Goal: Information Seeking & Learning: Learn about a topic

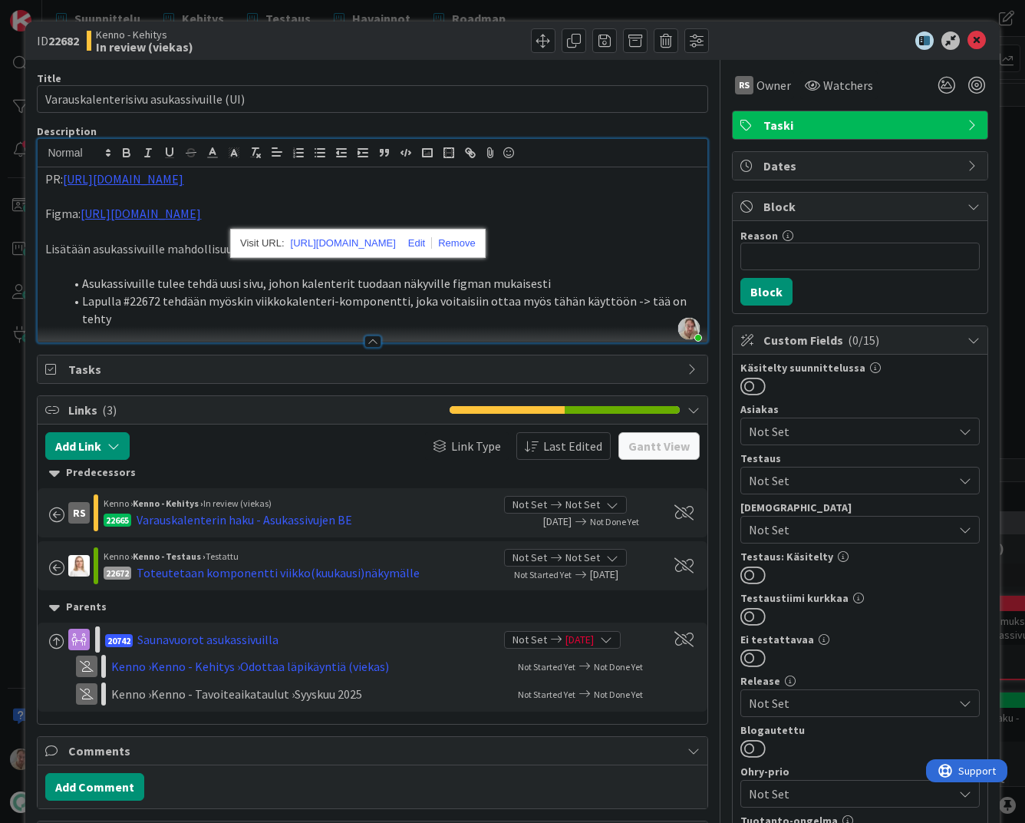
scroll to position [330, 0]
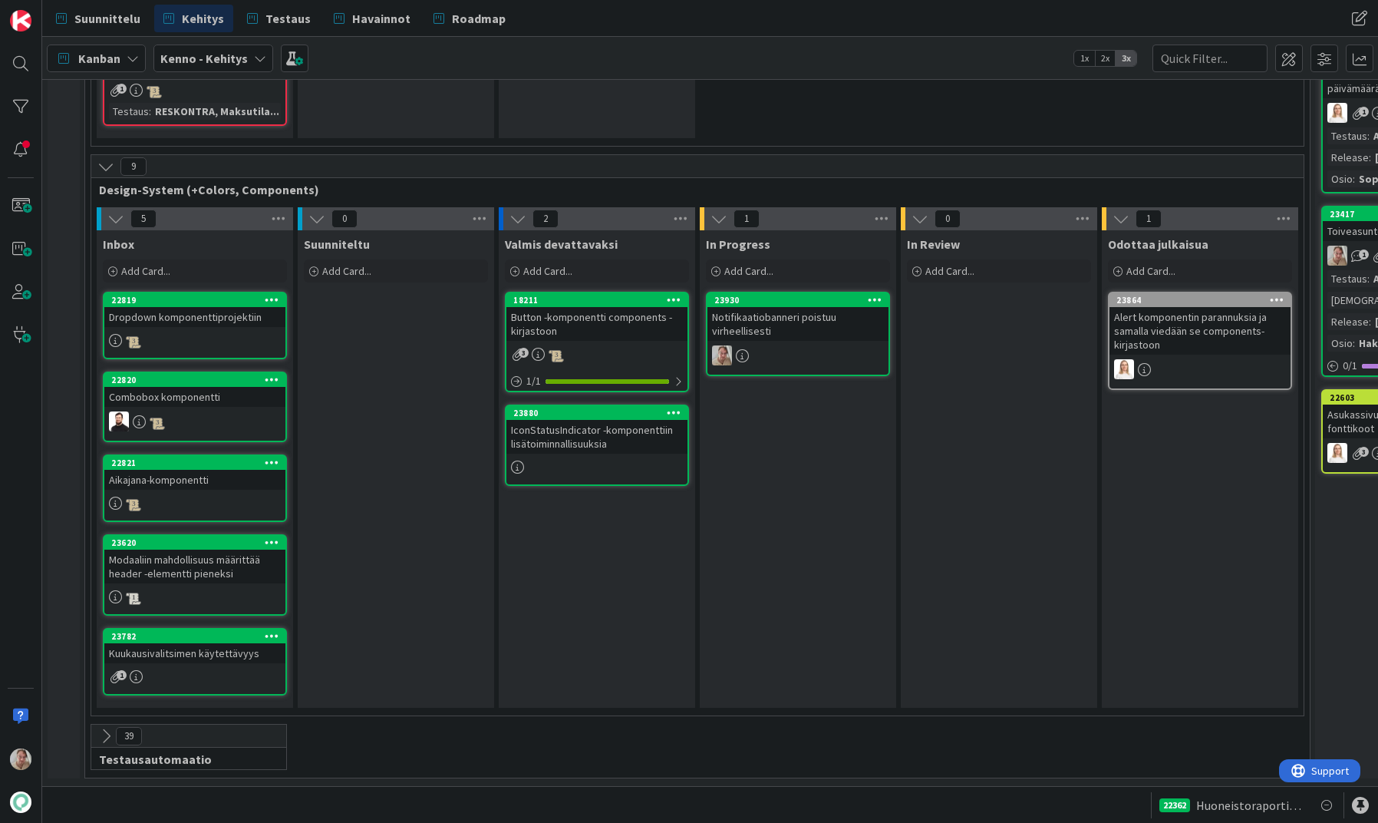
click at [807, 310] on div "Notifikaatiobanneri poistuu virheellisesti" at bounding box center [798, 324] width 181 height 34
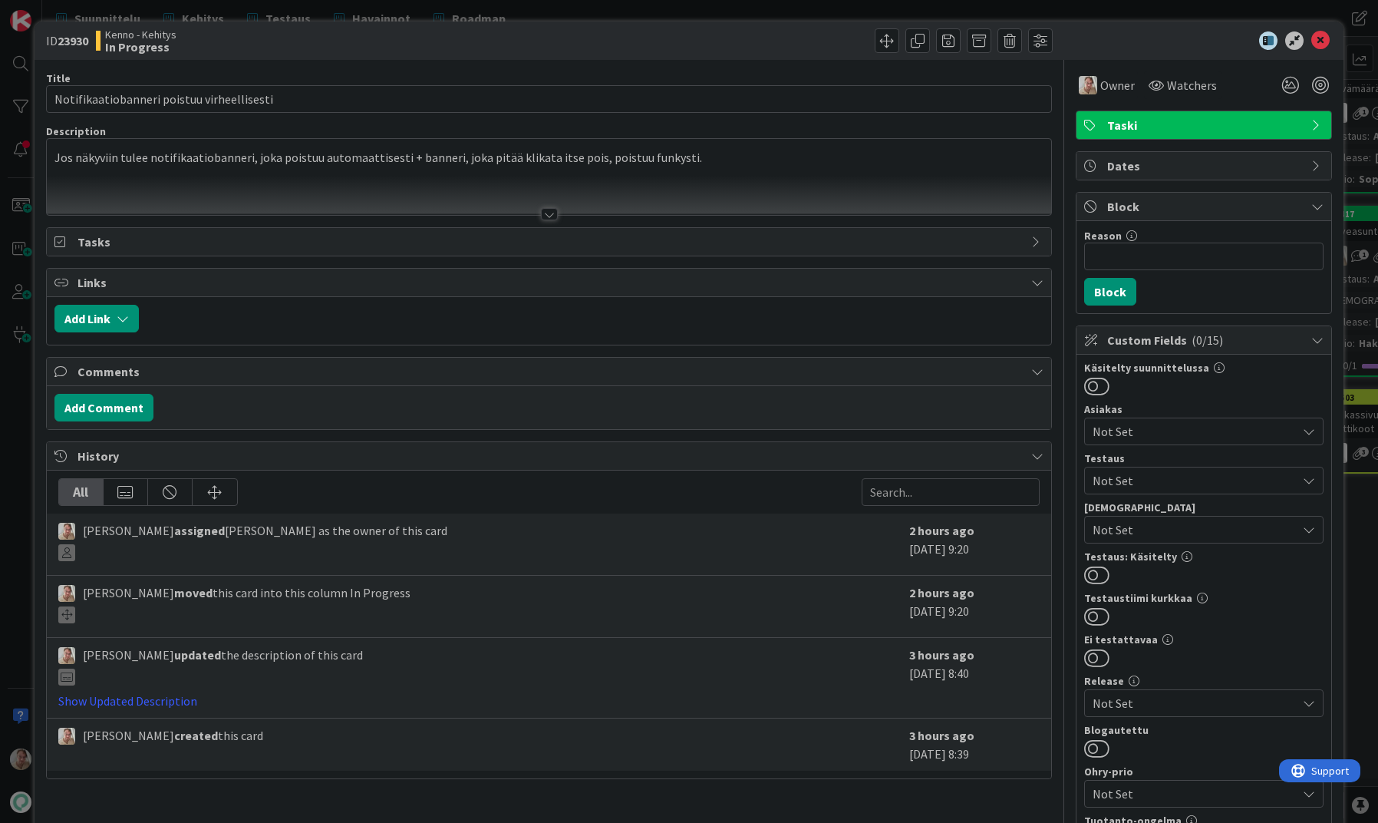
drag, startPoint x: 271, startPoint y: 172, endPoint x: 504, endPoint y: 208, distance: 236.1
click at [272, 172] on div "Jos näkyviin tulee notifikaatiobanneri, joka poistuu automaattisesti + banneri,…" at bounding box center [549, 180] width 1005 height 69
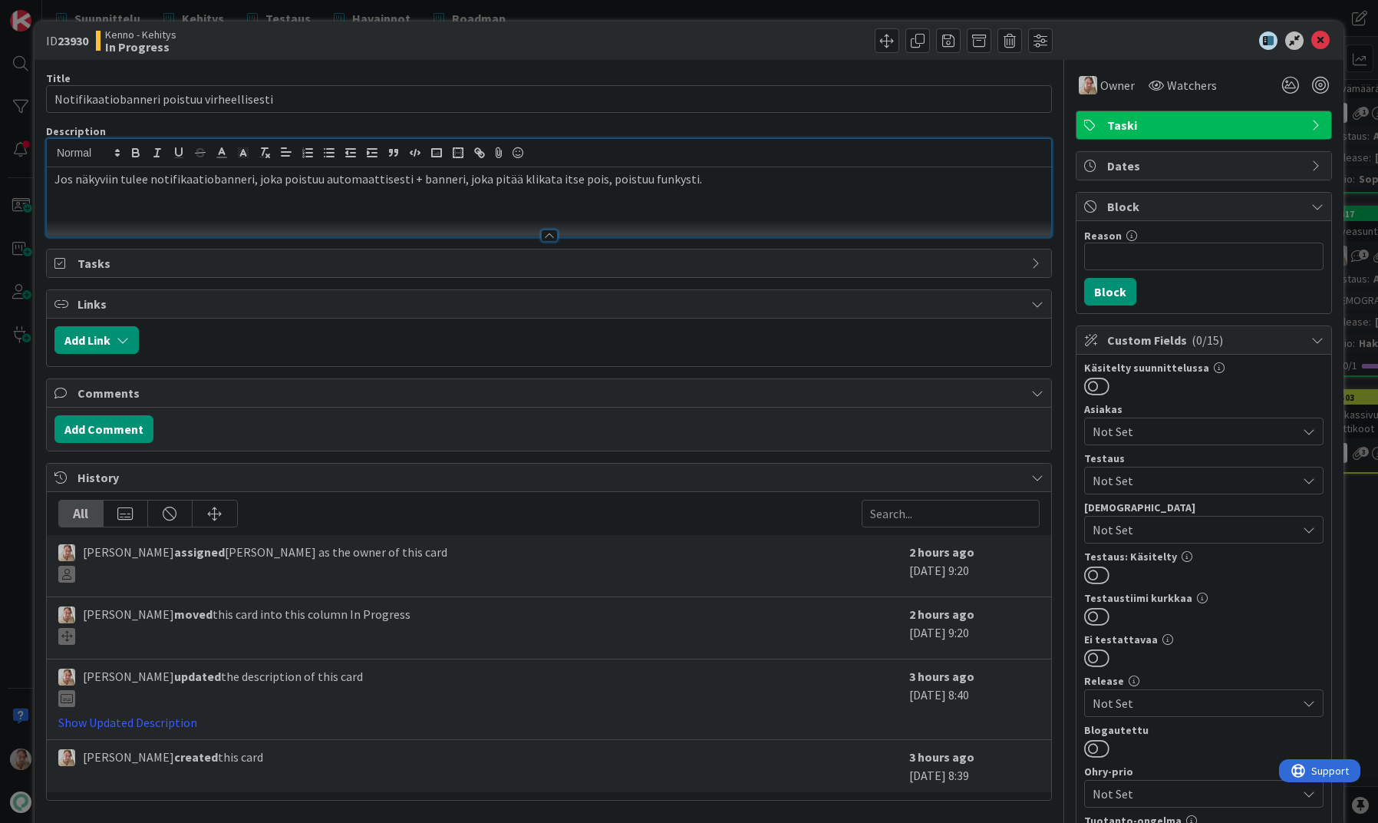
click at [714, 190] on div "Jos näkyviin tulee notifikaatiobanneri, joka poistuu automaattisesti + banneri,…" at bounding box center [549, 201] width 1005 height 69
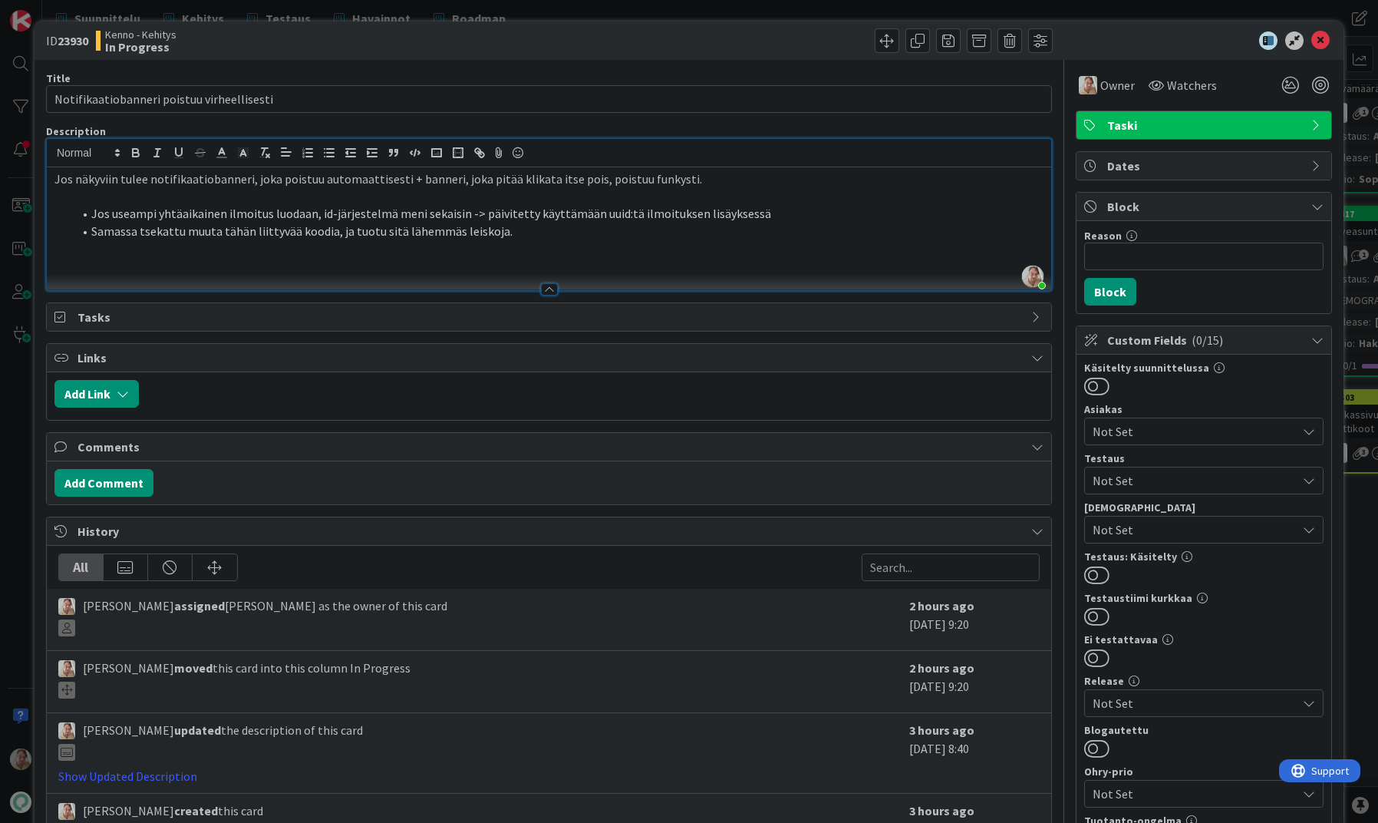
click at [134, 266] on p at bounding box center [548, 267] width 989 height 18
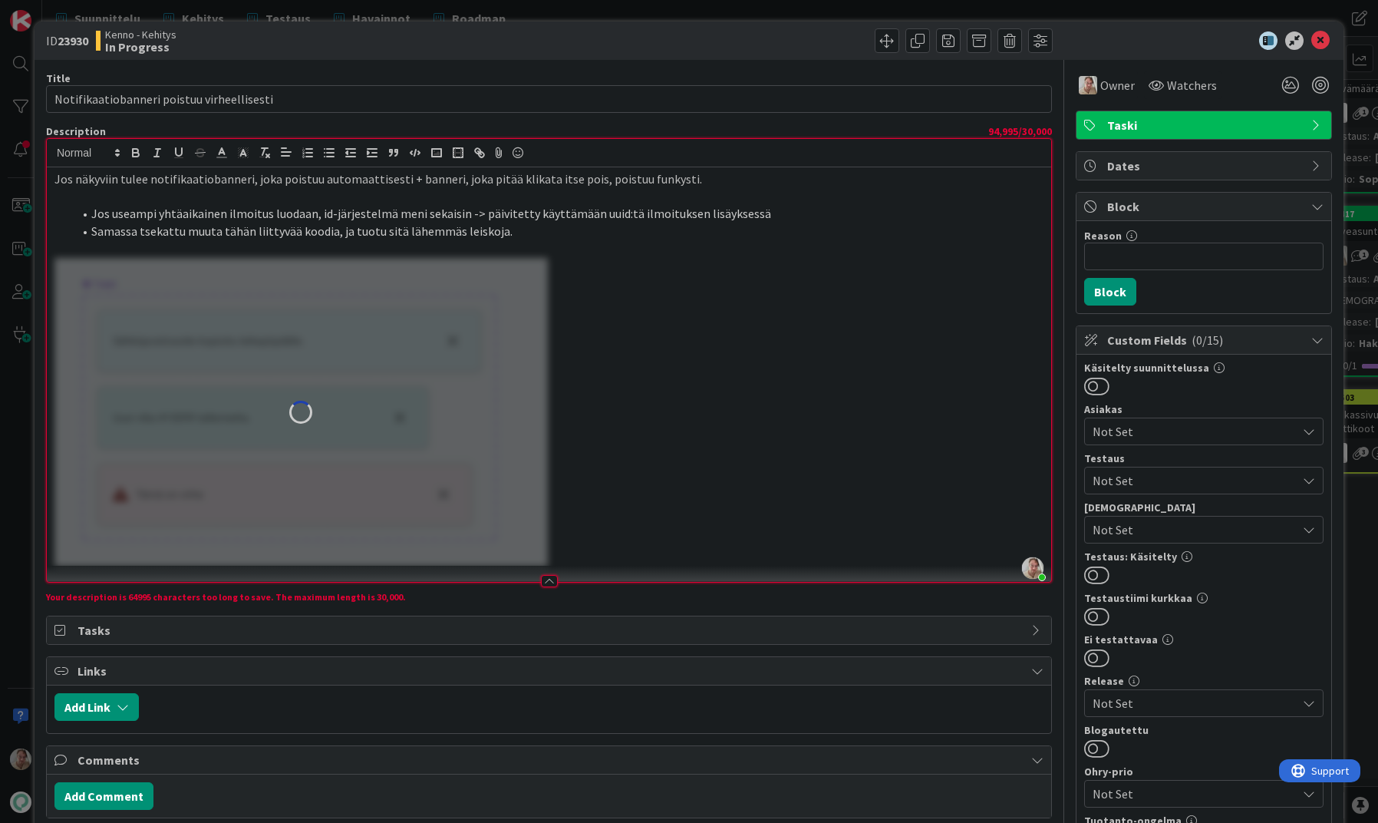
drag, startPoint x: 544, startPoint y: 227, endPoint x: 579, endPoint y: 227, distance: 35.3
click at [546, 227] on li "Samassa tsekattu muuta tähän liittyvää koodia, ja tuotu sitä lähemmäs leiskoja." at bounding box center [558, 232] width 971 height 18
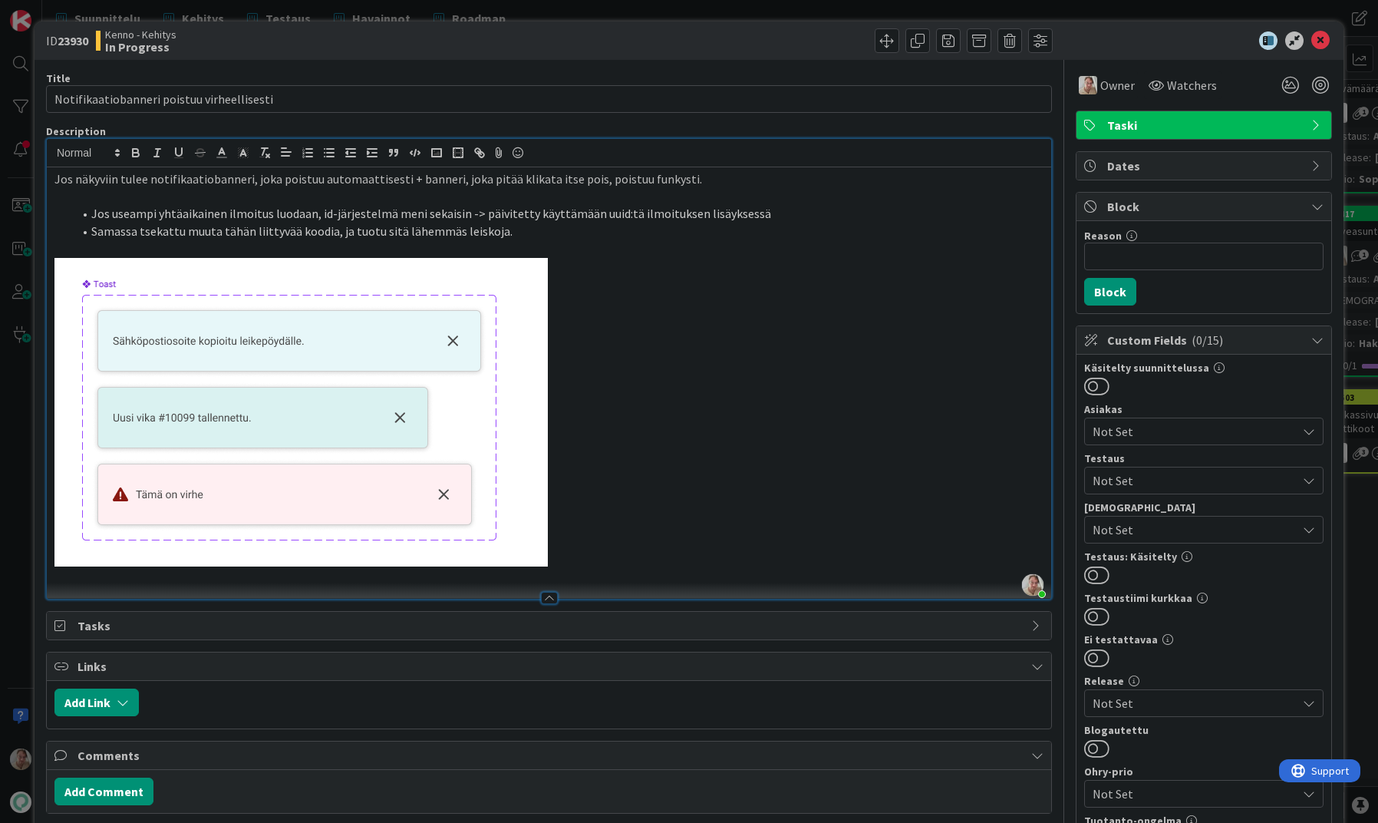
drag, startPoint x: 516, startPoint y: 233, endPoint x: 539, endPoint y: 234, distance: 23.8
click at [518, 233] on li "Samassa tsekattu muuta tähän liittyvää koodia, ja tuotu sitä lähemmäs leiskoja." at bounding box center [558, 232] width 971 height 18
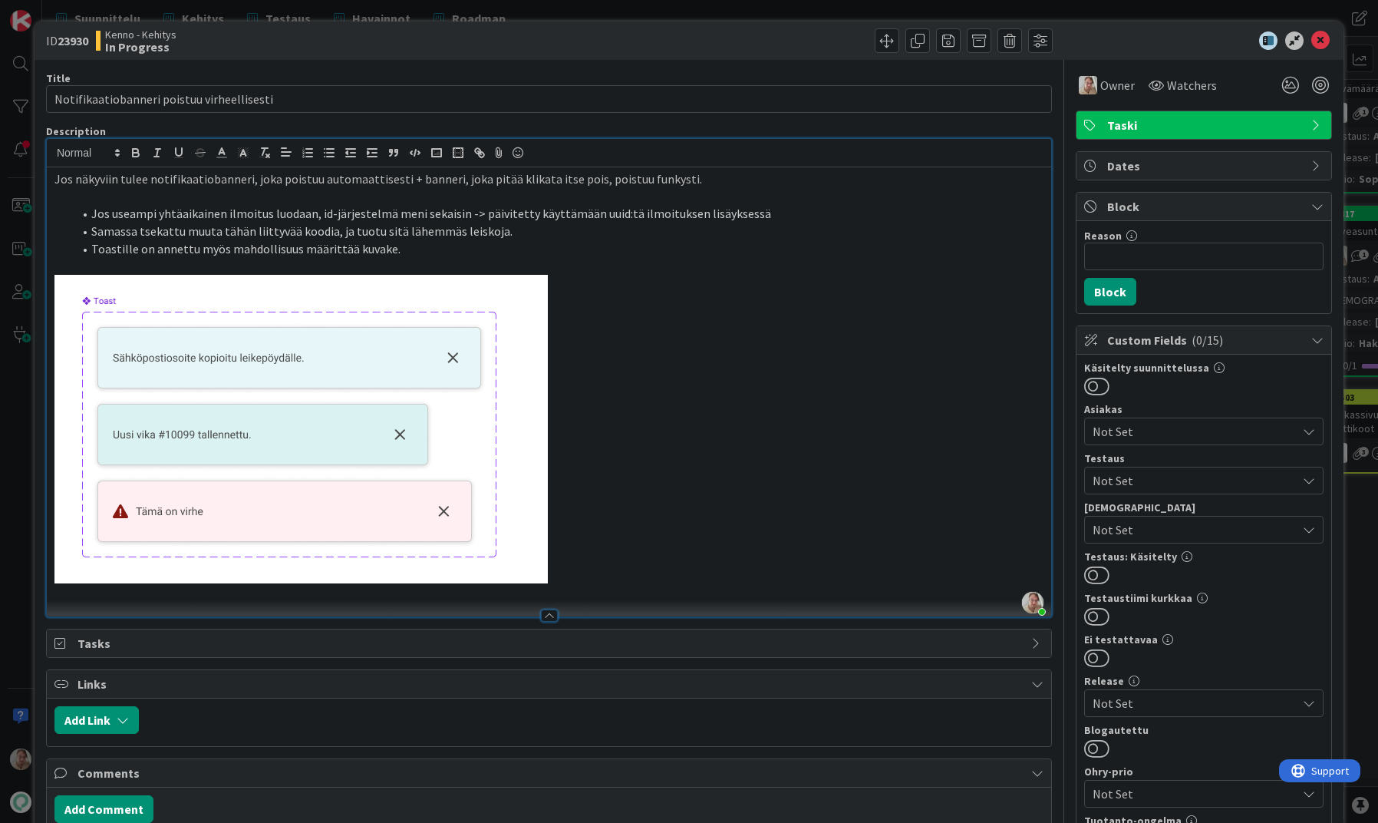
drag, startPoint x: 590, startPoint y: 458, endPoint x: 603, endPoint y: 458, distance: 13.0
click at [591, 458] on p at bounding box center [548, 429] width 989 height 308
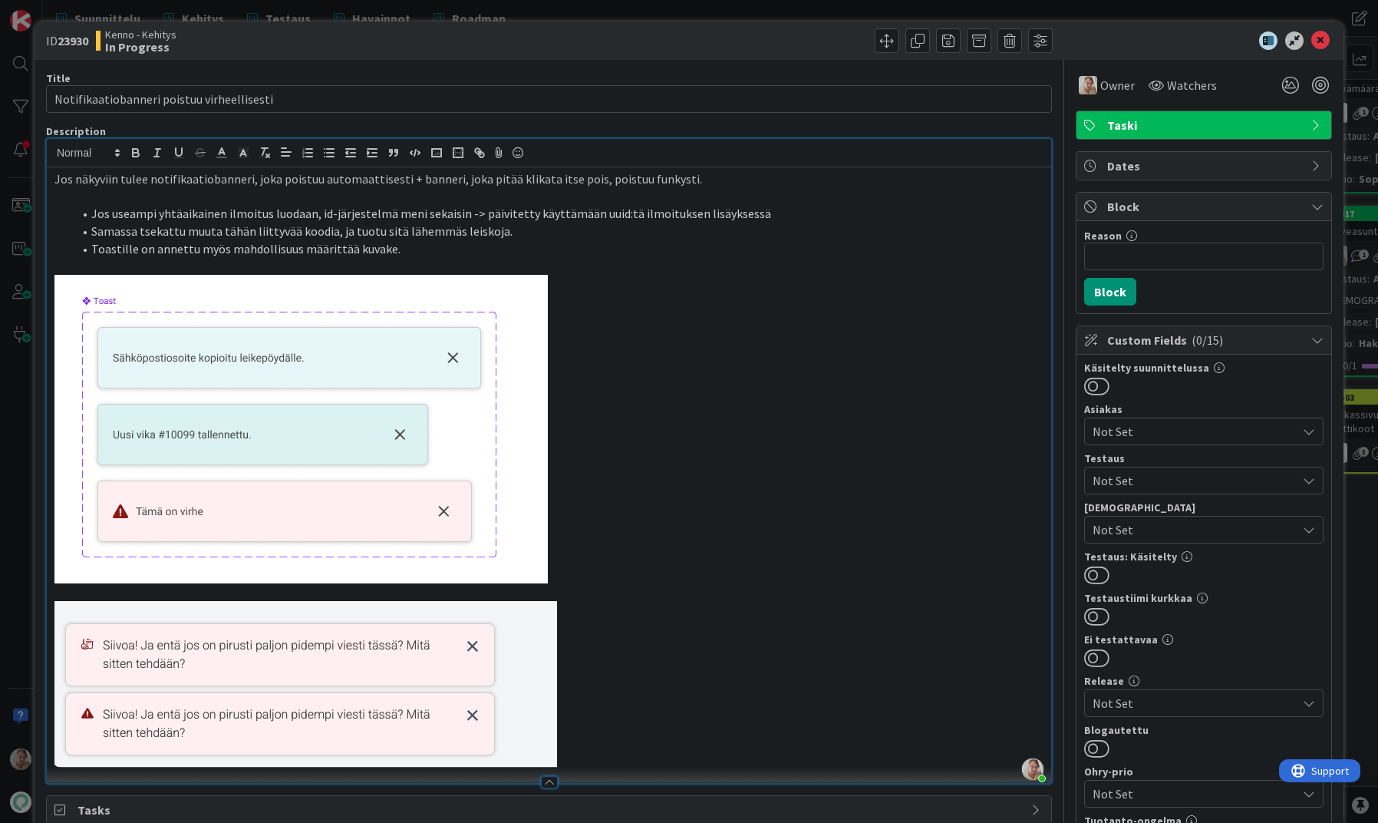
click at [432, 240] on li "Toastille on annettu myös mahdollisuus määrittää kuvake." at bounding box center [558, 249] width 971 height 18
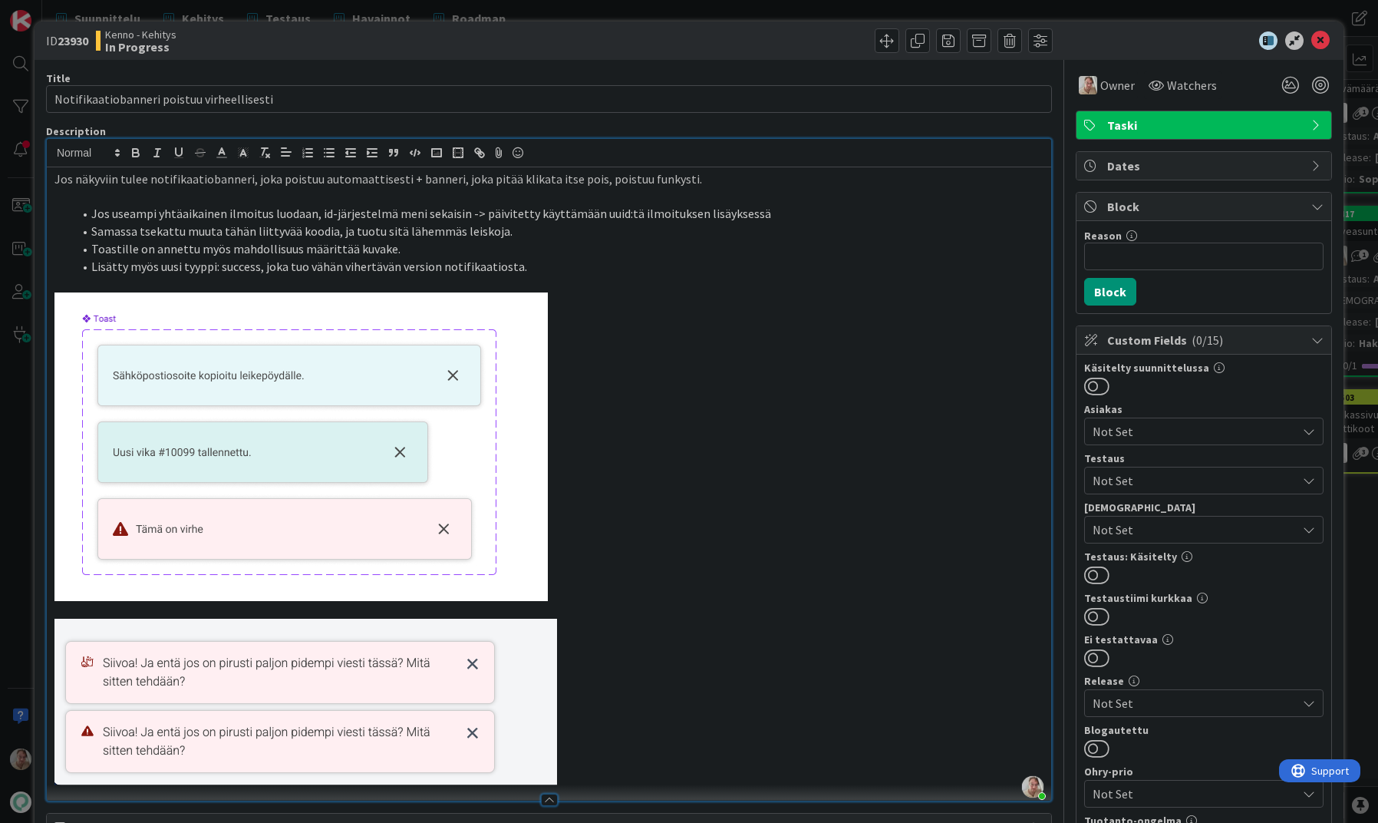
click at [550, 262] on li "Lisätty myös uusi tyyppi: success, joka tuo vähän vihertävän version notifikaat…" at bounding box center [558, 267] width 971 height 18
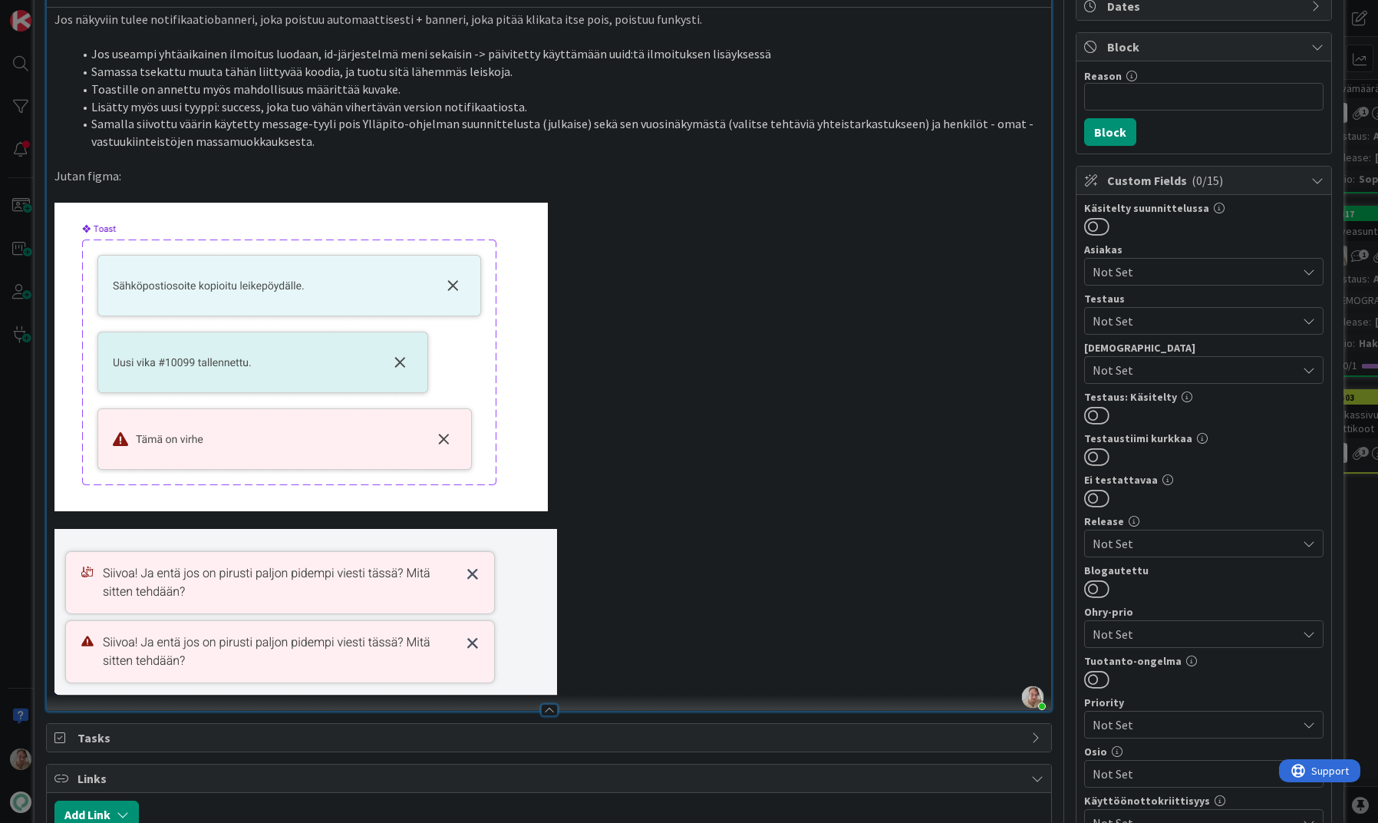
scroll to position [287, 0]
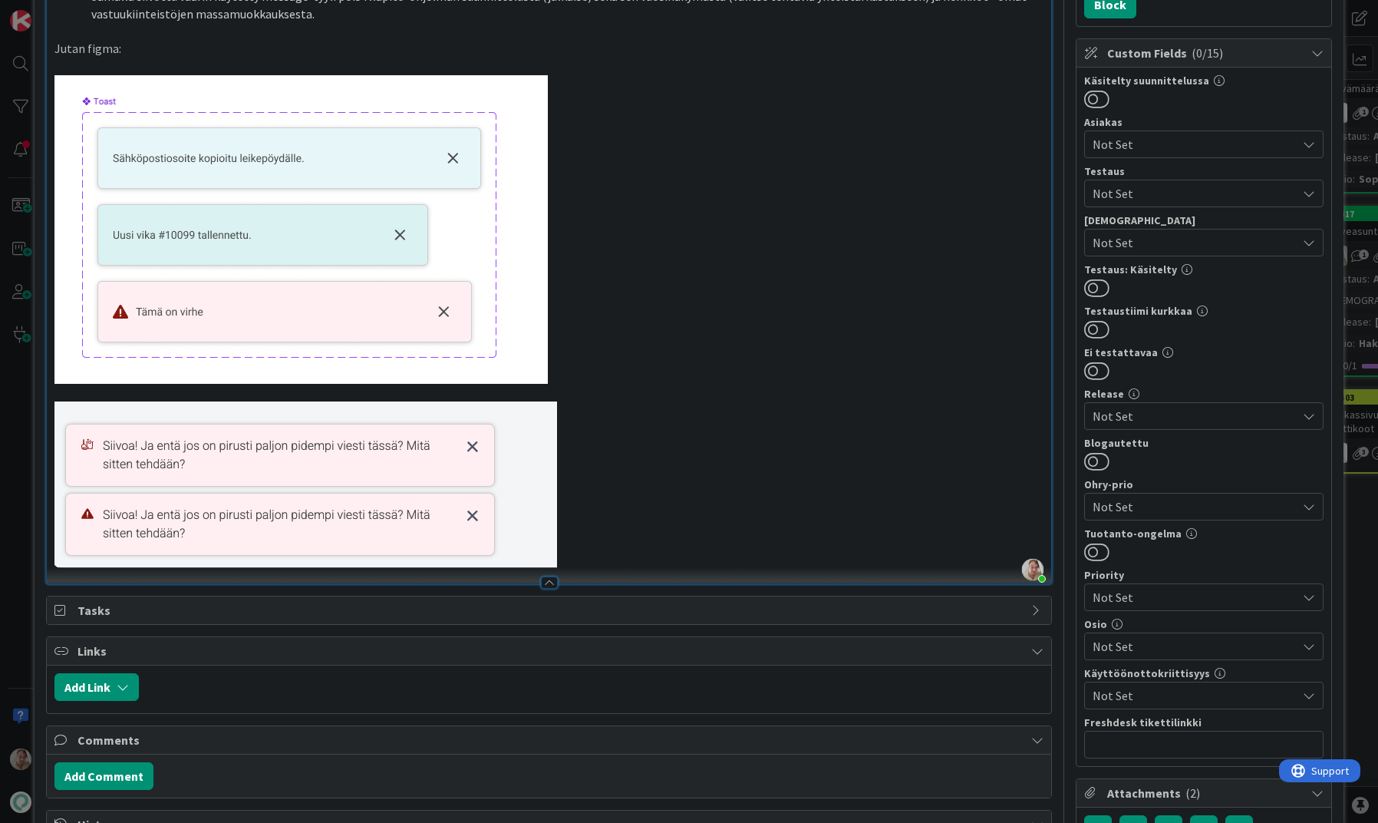
click at [602, 347] on p at bounding box center [548, 229] width 989 height 308
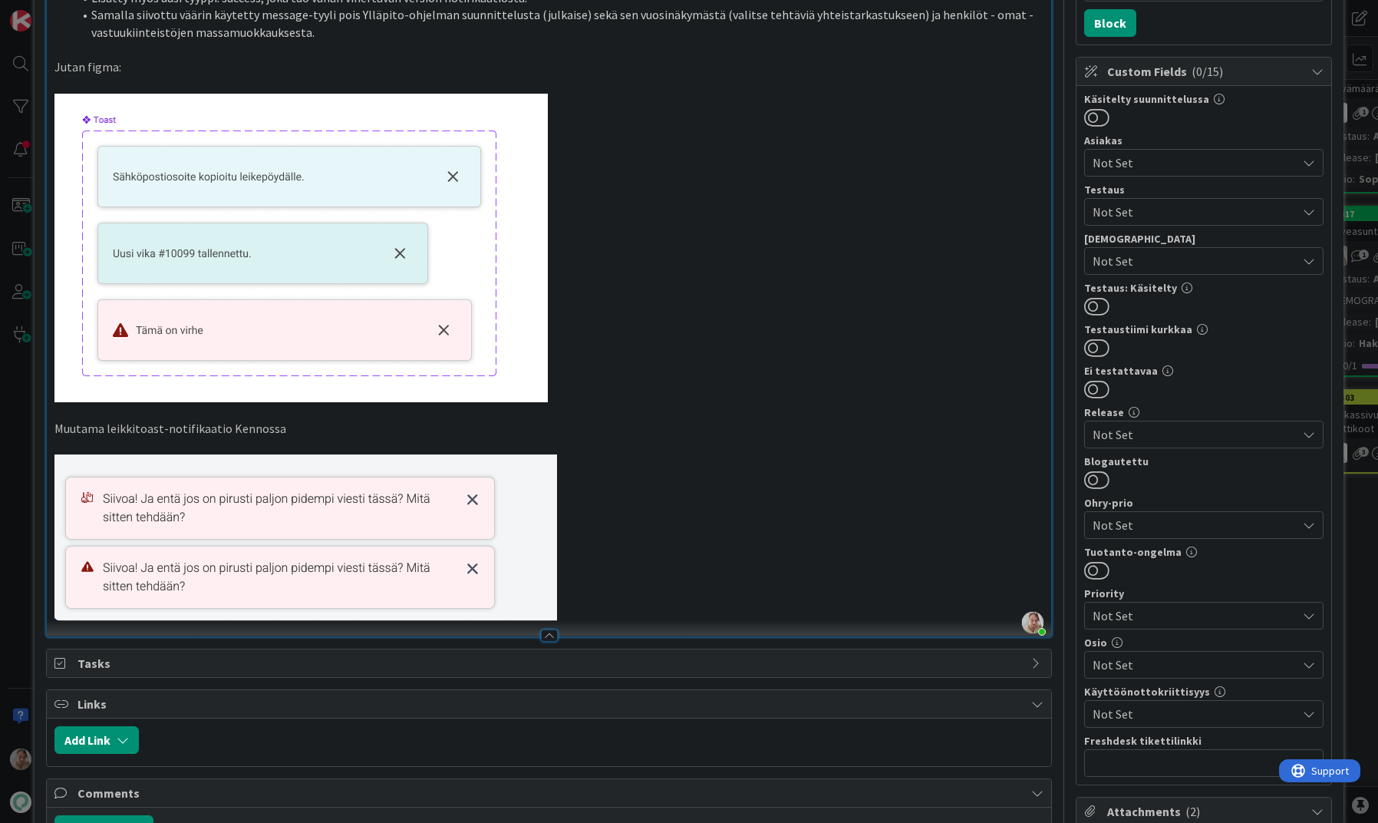
scroll to position [0, 0]
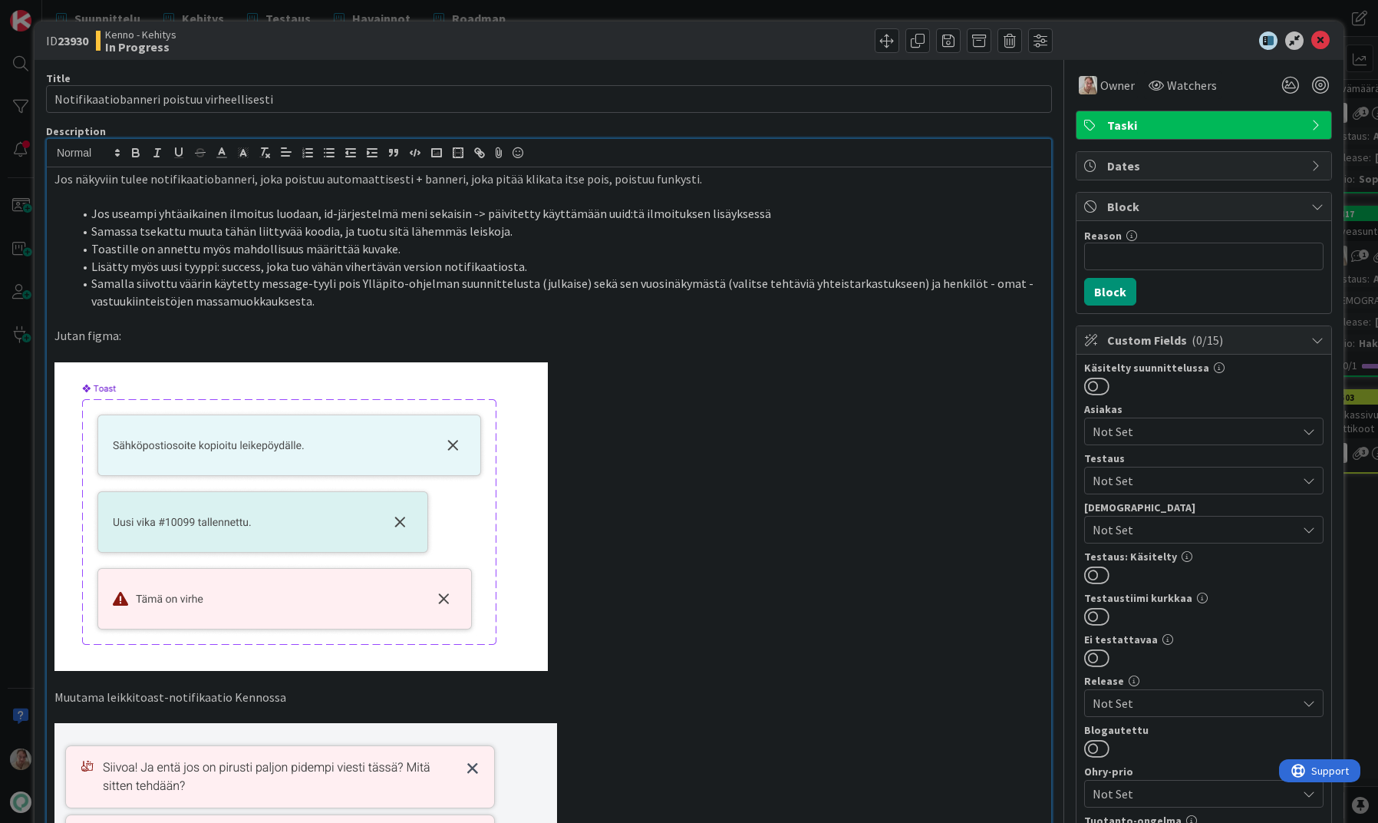
click at [336, 303] on li "Samalla siivottu väärin käytetty message-tyyli pois Ylläpito-ohjelman suunnitte…" at bounding box center [558, 292] width 971 height 35
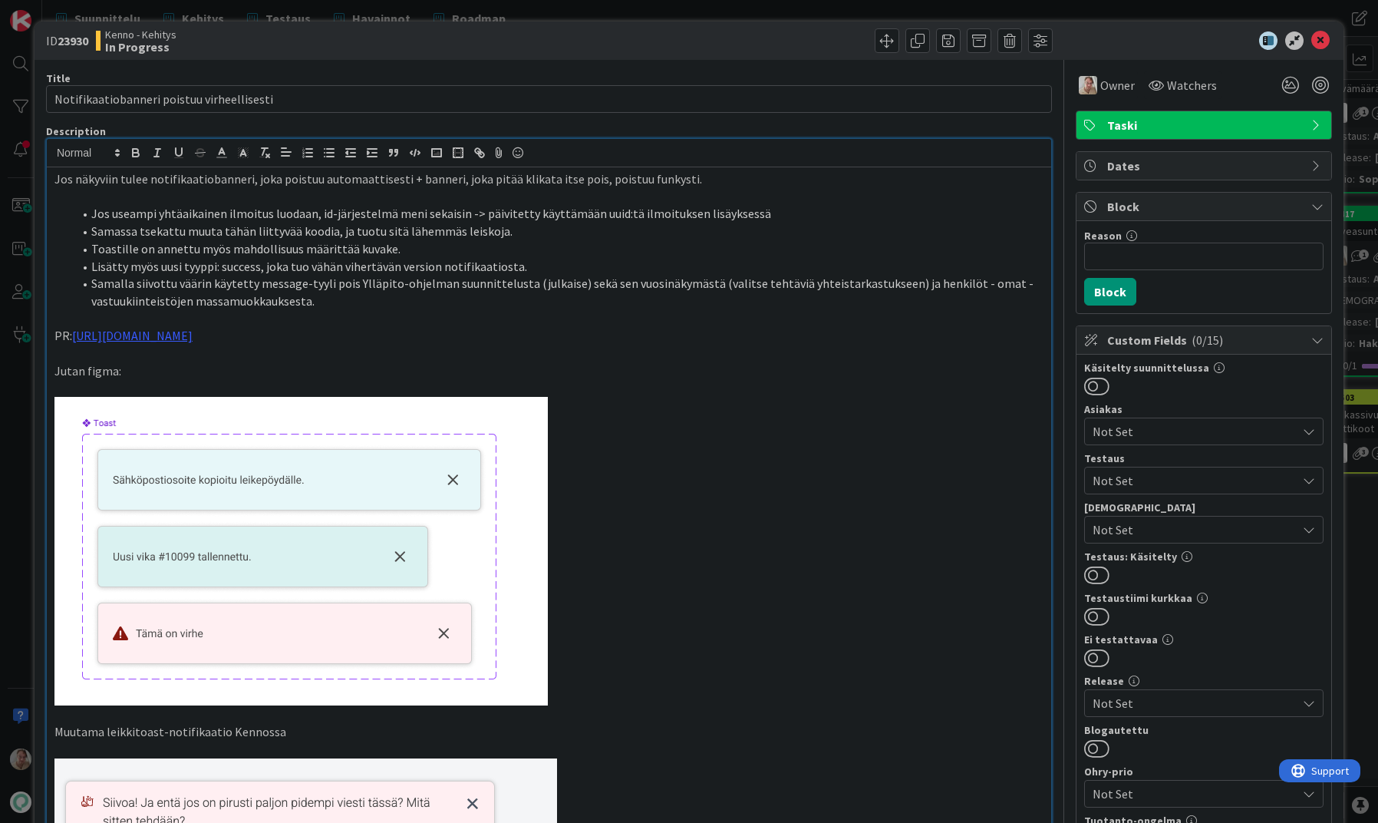
click at [566, 216] on li "Jos useampi yhtäaikainen ilmoitus luodaan, id-järjestelmä meni sekaisin -> päiv…" at bounding box center [558, 214] width 971 height 18
click at [1024, 41] on icon at bounding box center [1320, 40] width 18 height 18
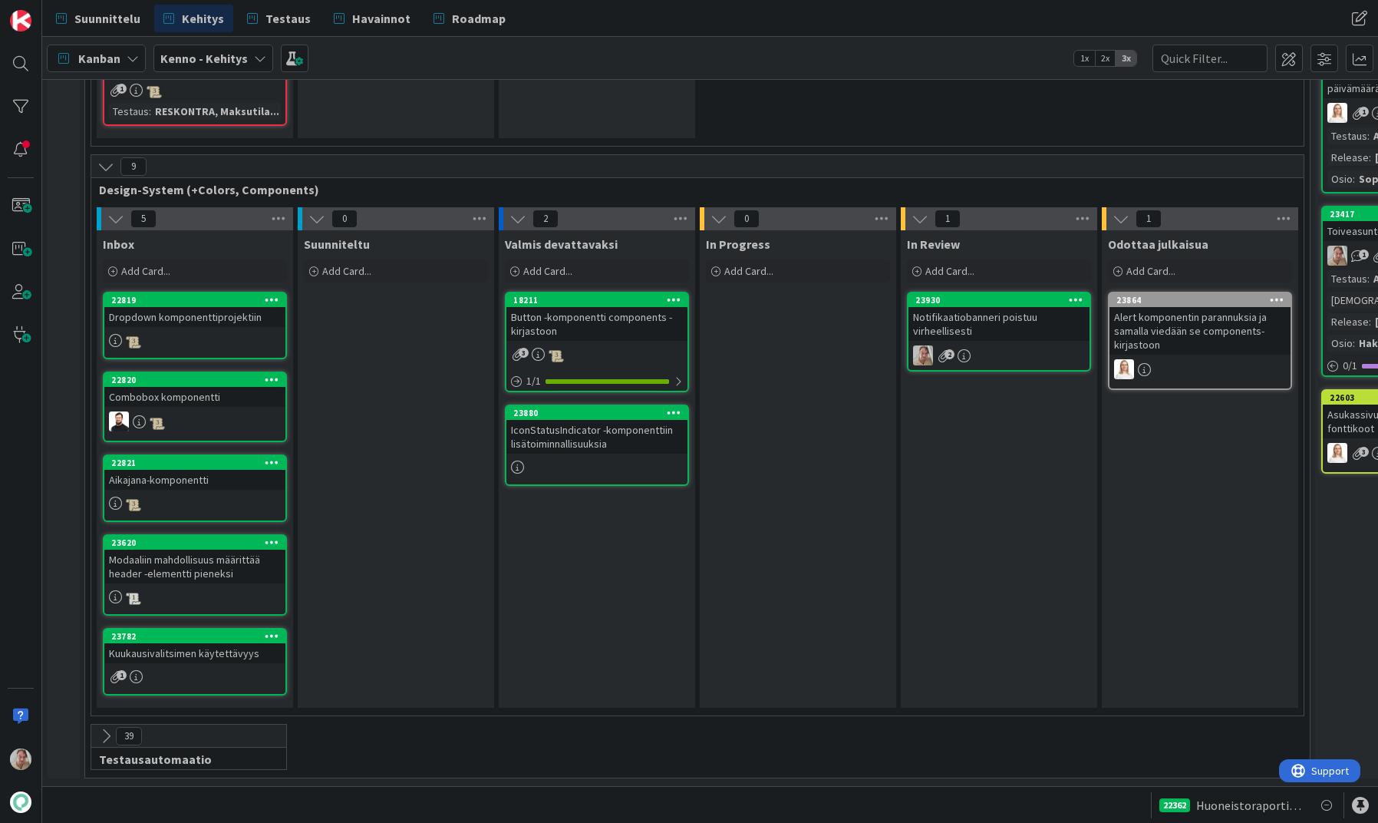
scroll to position [5358, 0]
drag, startPoint x: 783, startPoint y: 312, endPoint x: 38, endPoint y: 187, distance: 755.5
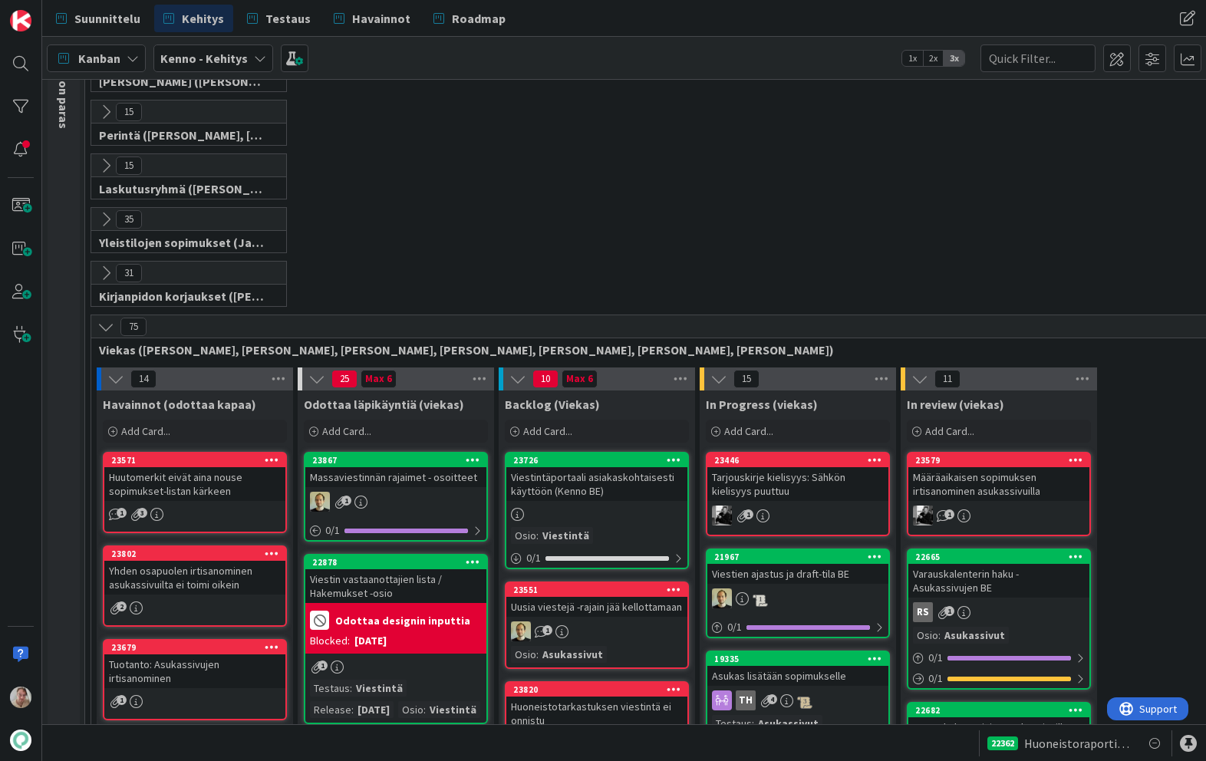
scroll to position [501, 0]
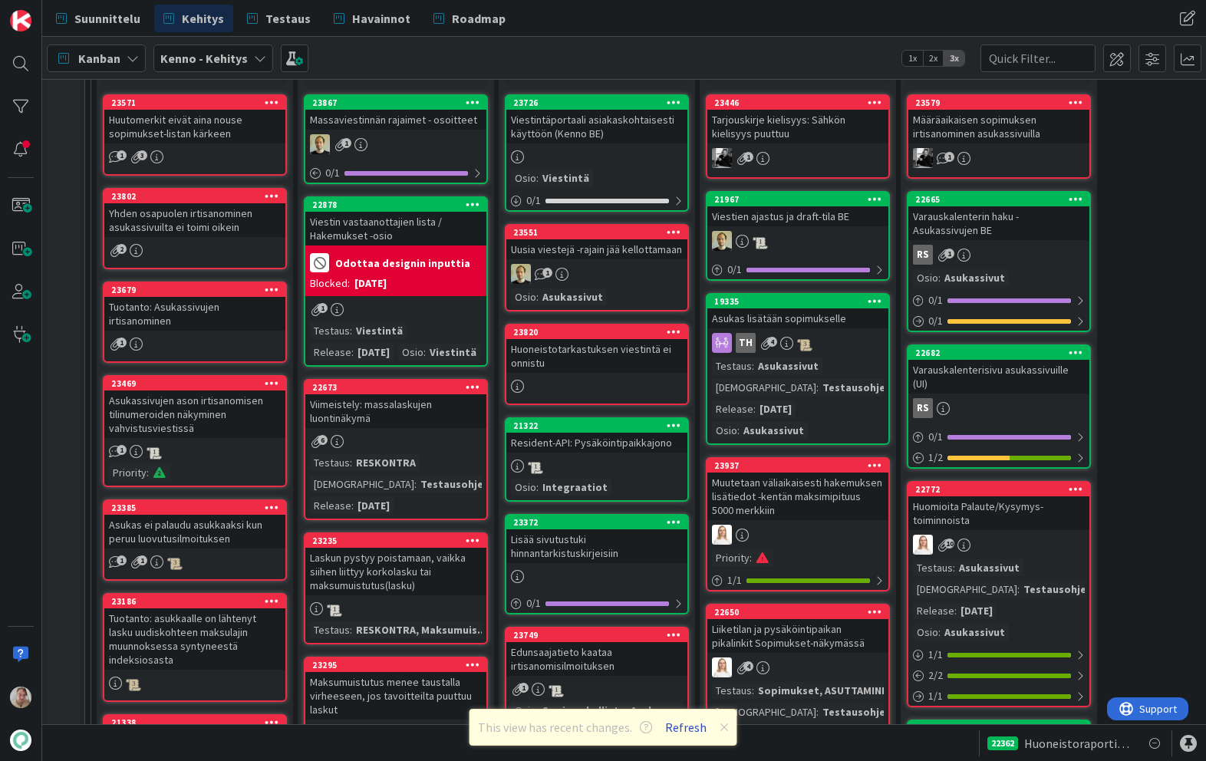
click at [677, 734] on button "Refresh" at bounding box center [686, 728] width 52 height 20
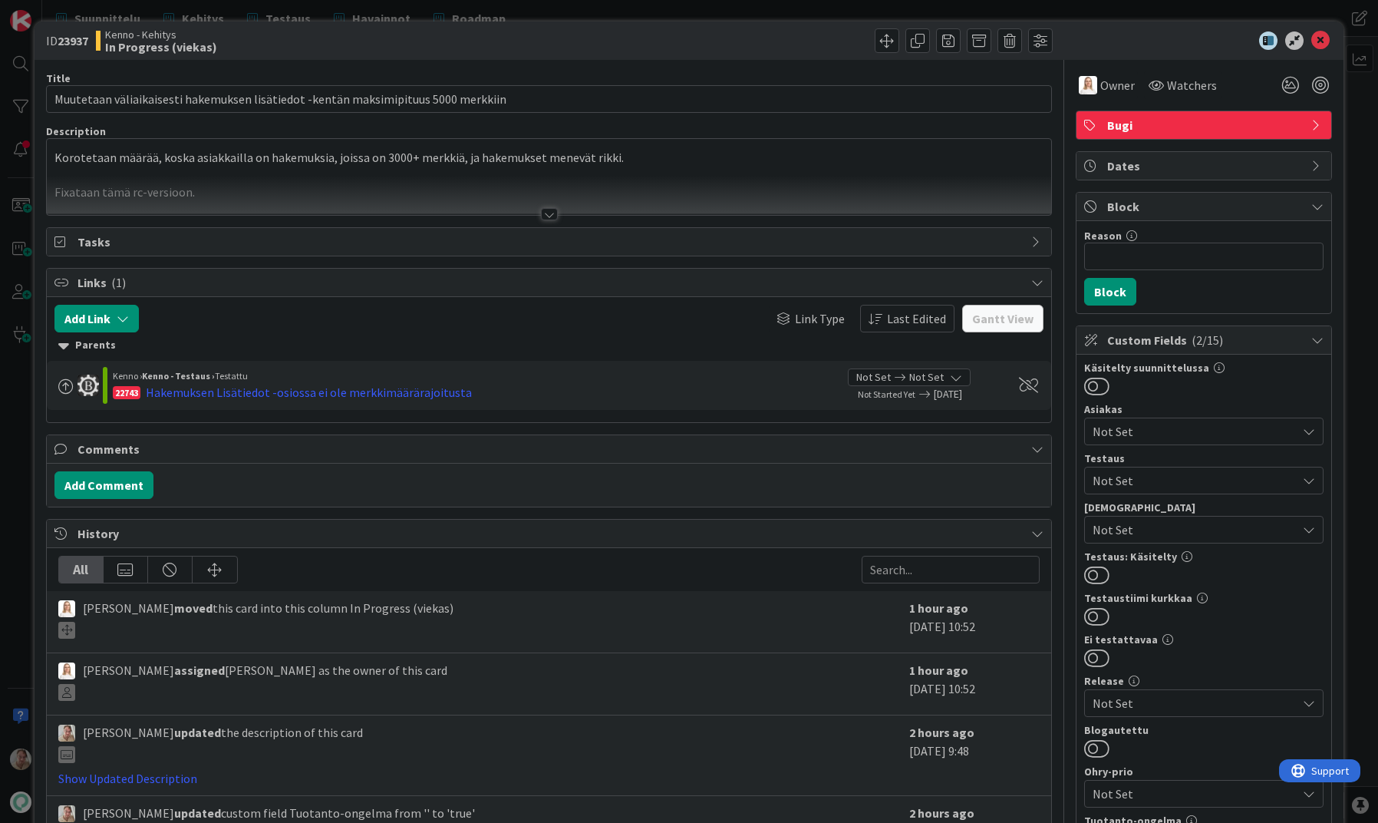
click at [603, 177] on div at bounding box center [549, 195] width 1005 height 39
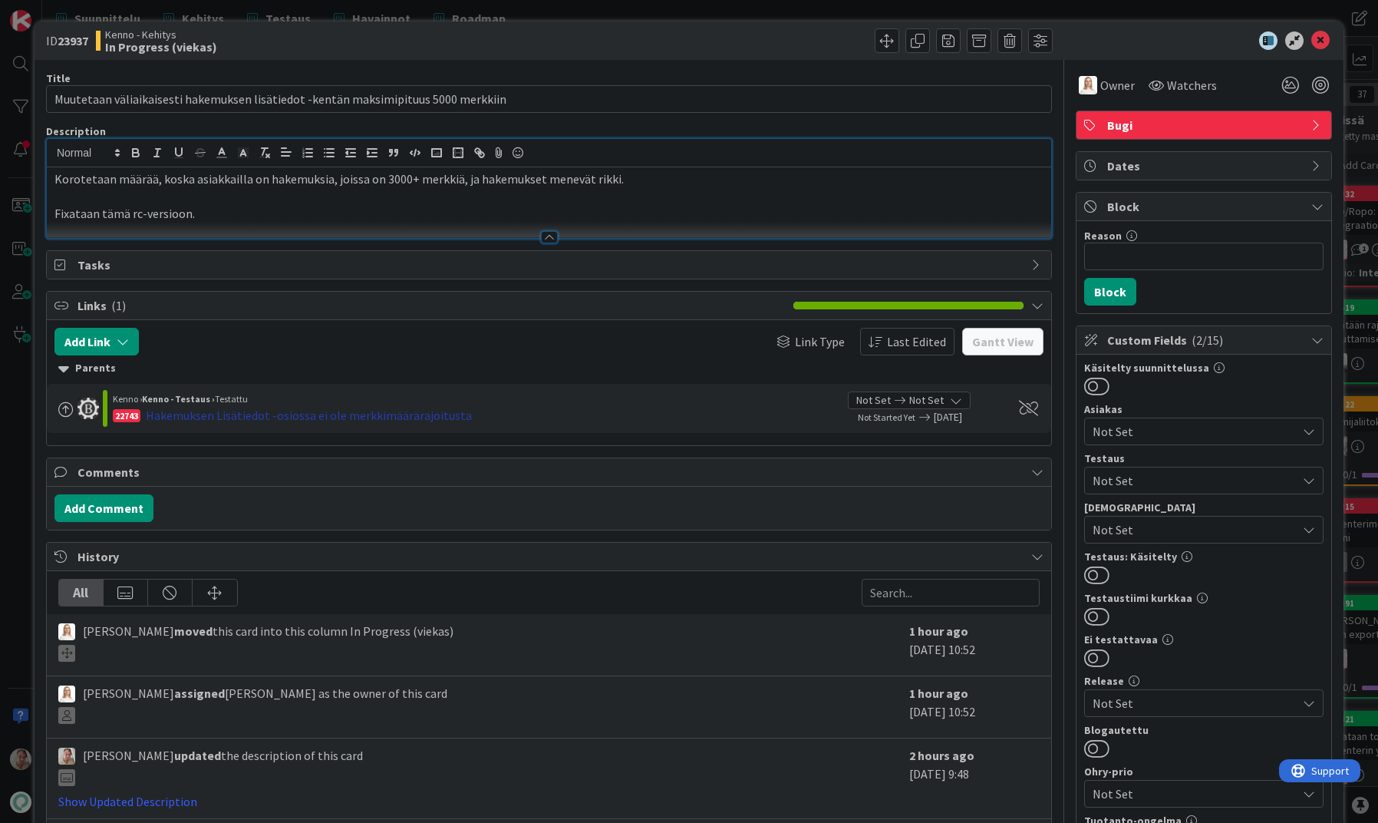
click at [383, 414] on div "Hakemuksen Lisätiedot -osiossa ei ole merkkimäärärajoitusta" at bounding box center [309, 415] width 326 height 18
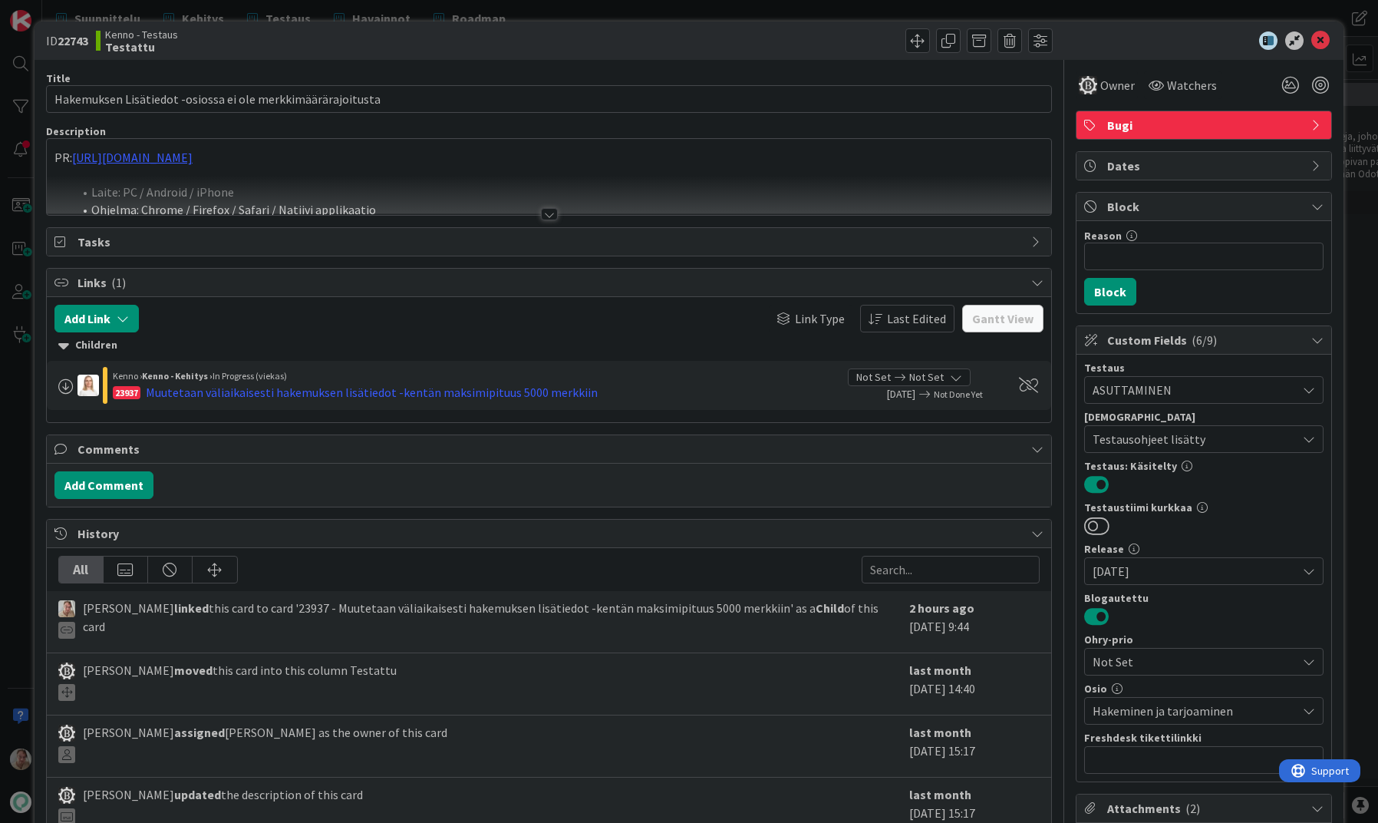
click at [342, 203] on div at bounding box center [549, 195] width 1005 height 39
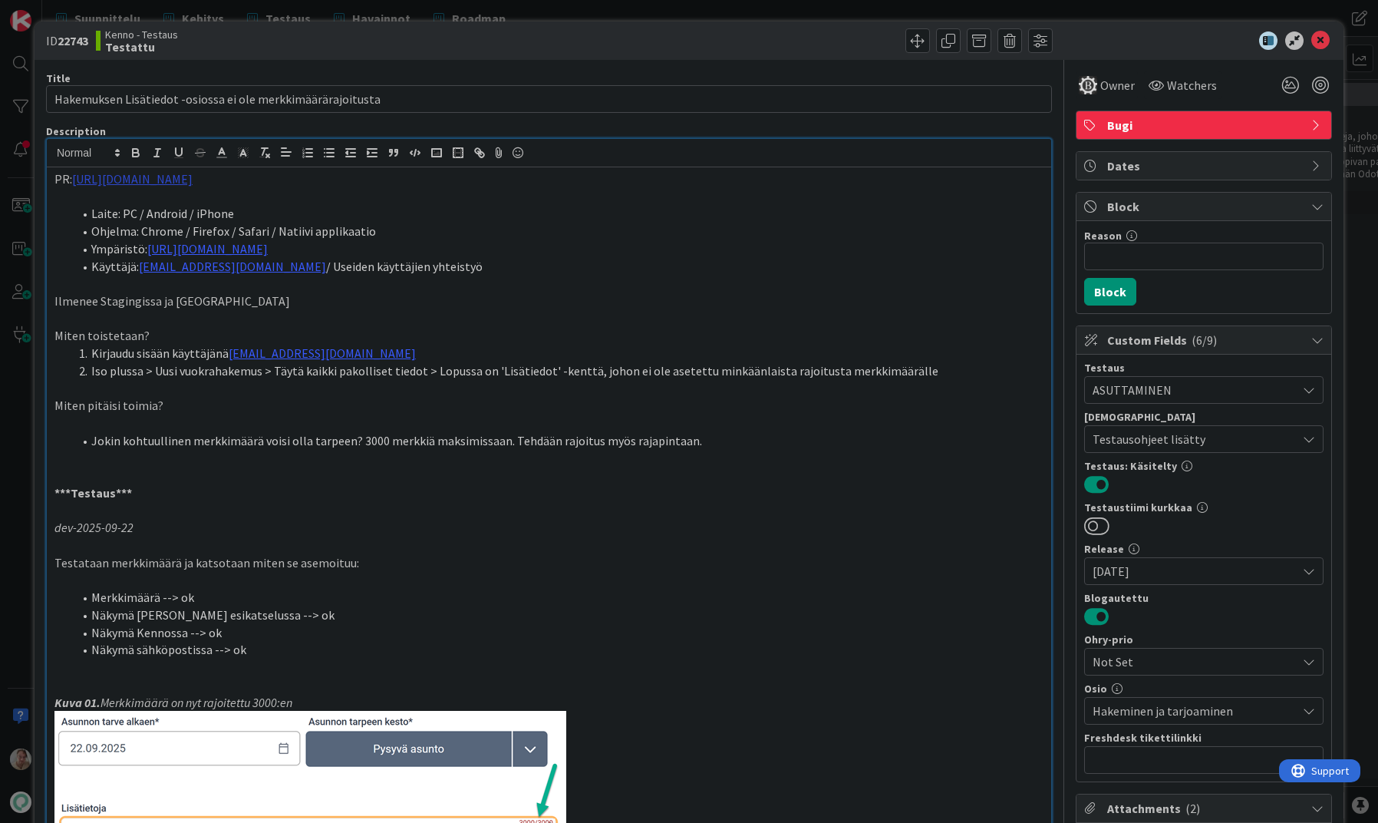
click at [193, 184] on link "https://github.com/pandiafi/kenno/pull/8380" at bounding box center [132, 178] width 120 height 15
click at [189, 205] on link "https://github.com/pandiafi/kenno/pull/8380" at bounding box center [151, 209] width 105 height 20
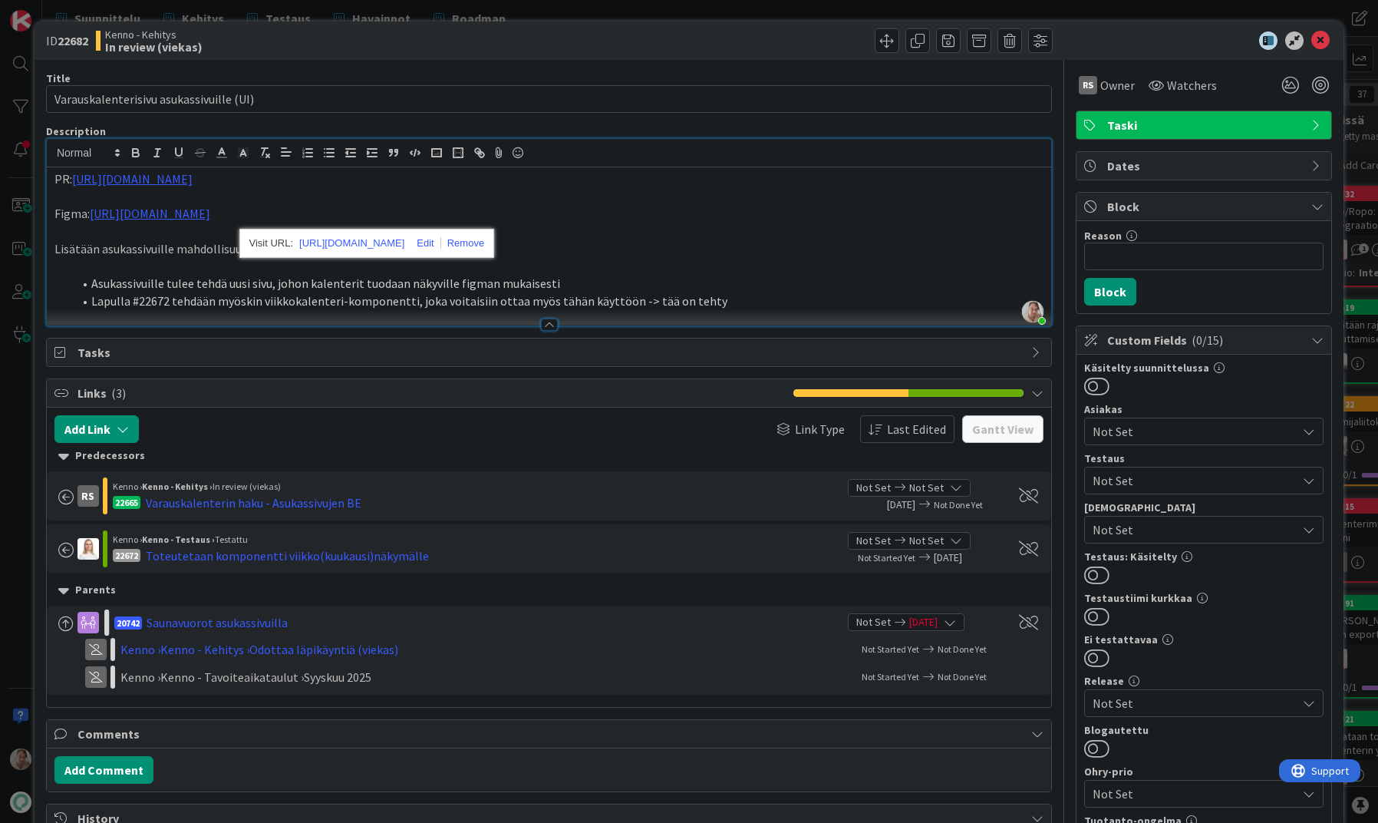
scroll to position [330, 0]
drag, startPoint x: 0, startPoint y: 0, endPoint x: 655, endPoint y: 305, distance: 723.0
click at [655, 305] on li "Lapulla #22672 tehdään myöskin viikkokalenteri-komponentti, joka voitaisiin ott…" at bounding box center [558, 301] width 971 height 18
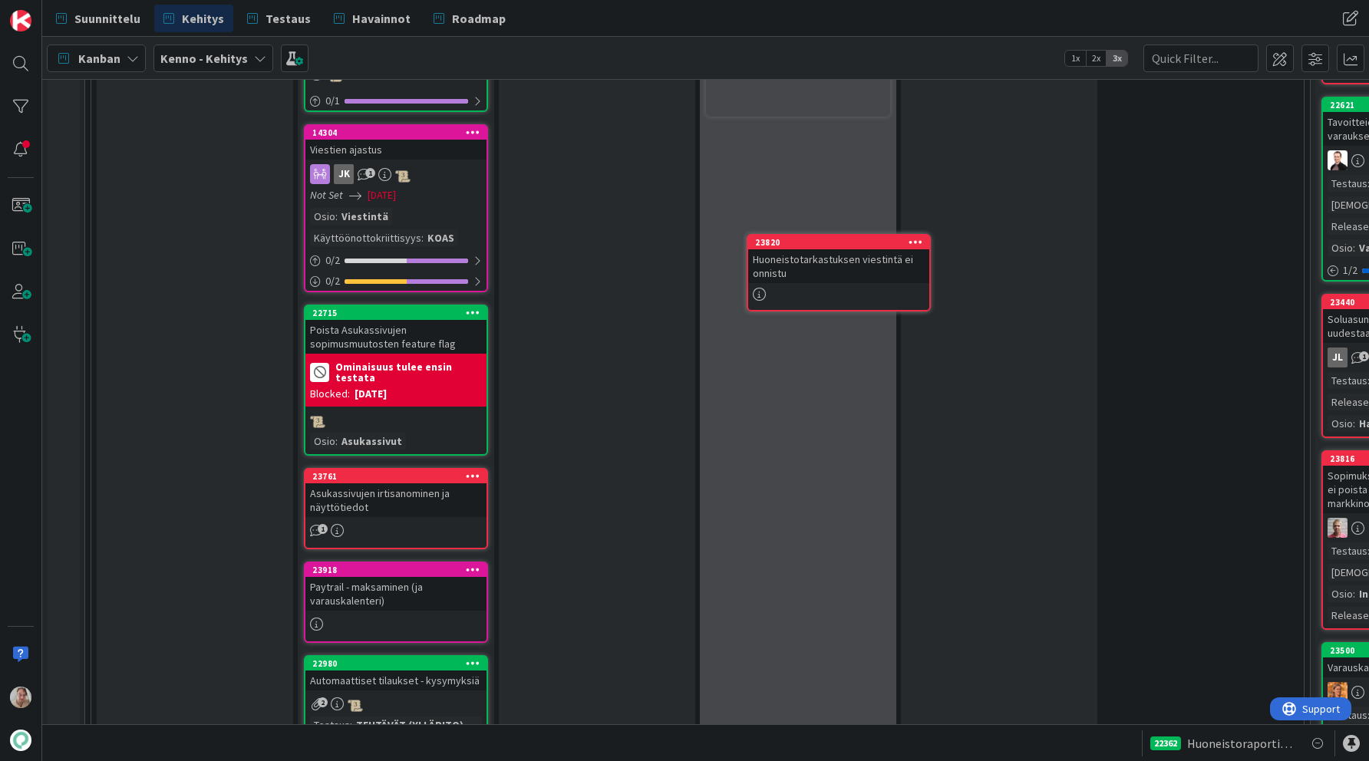
scroll to position [2727, 0]
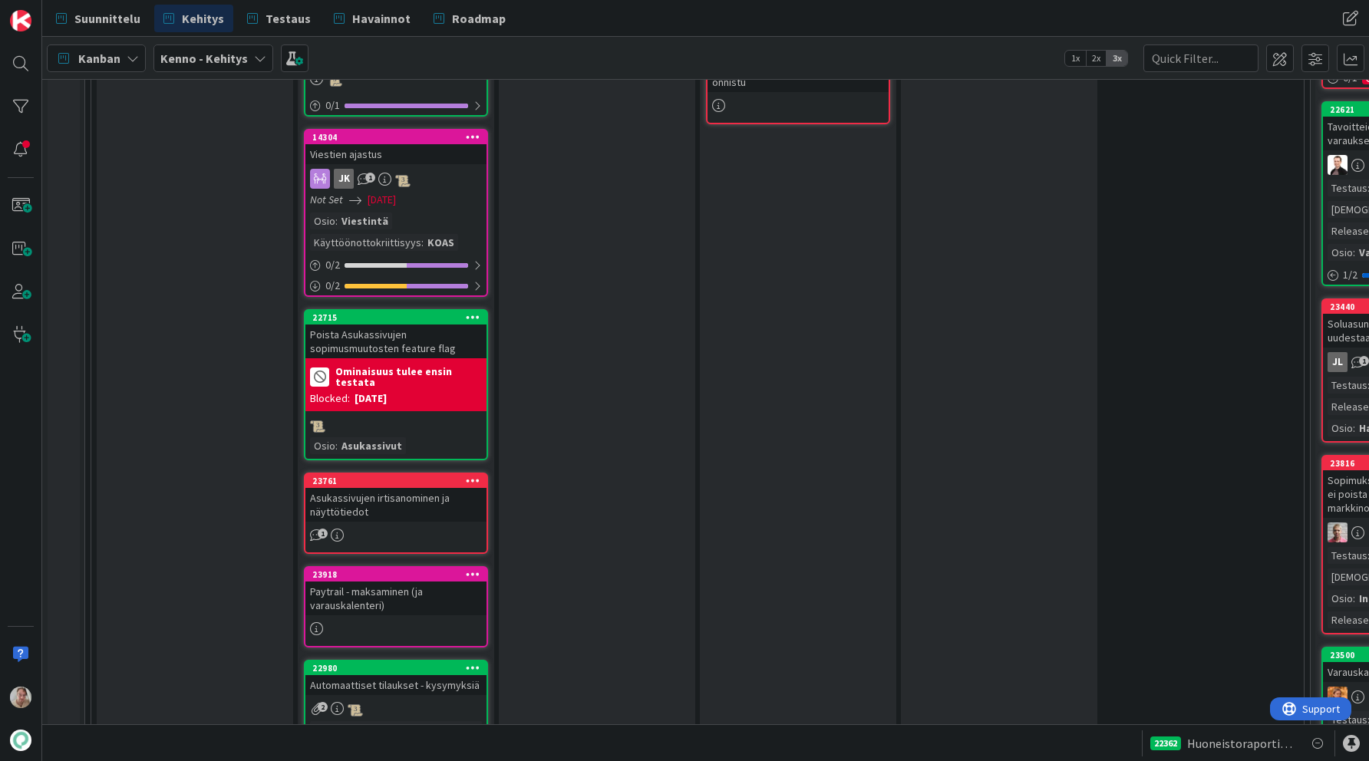
click at [803, 103] on div at bounding box center [798, 105] width 181 height 17
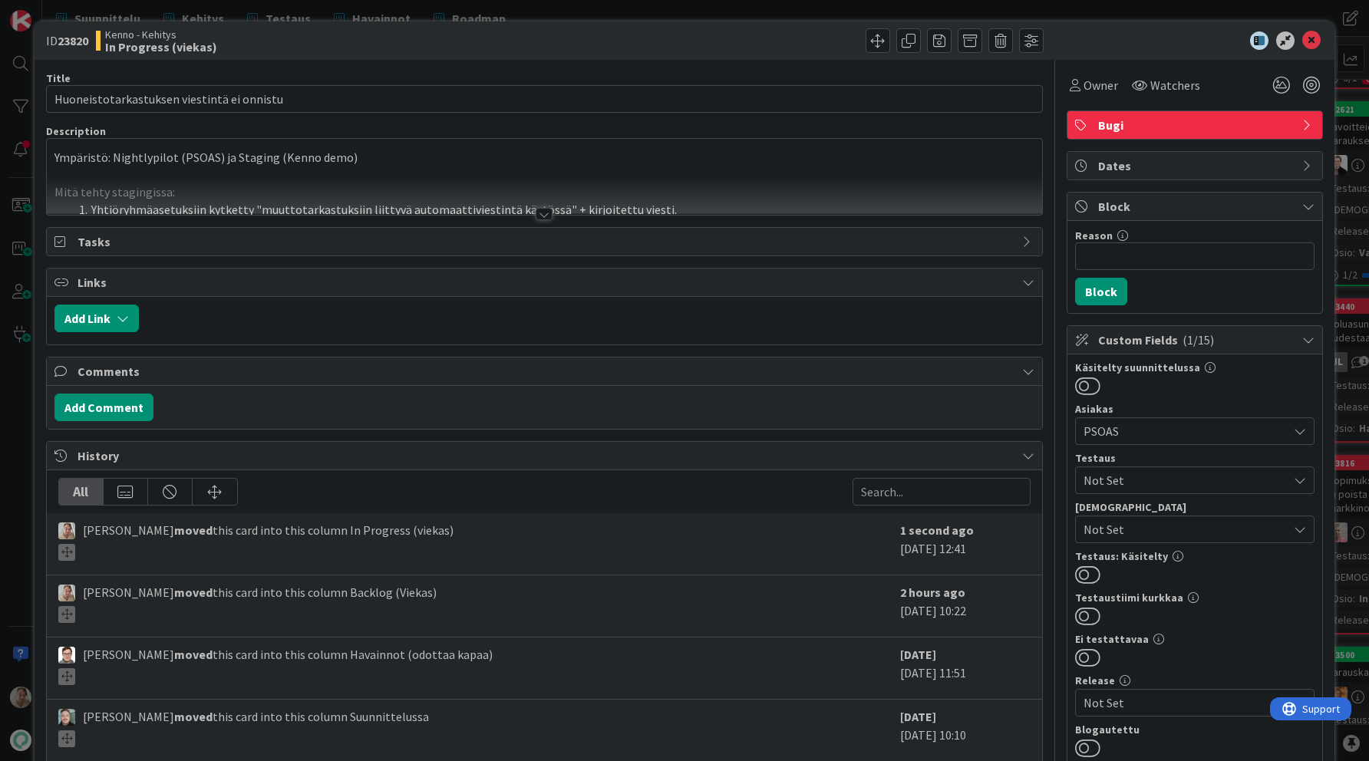
click at [642, 177] on div at bounding box center [545, 195] width 996 height 39
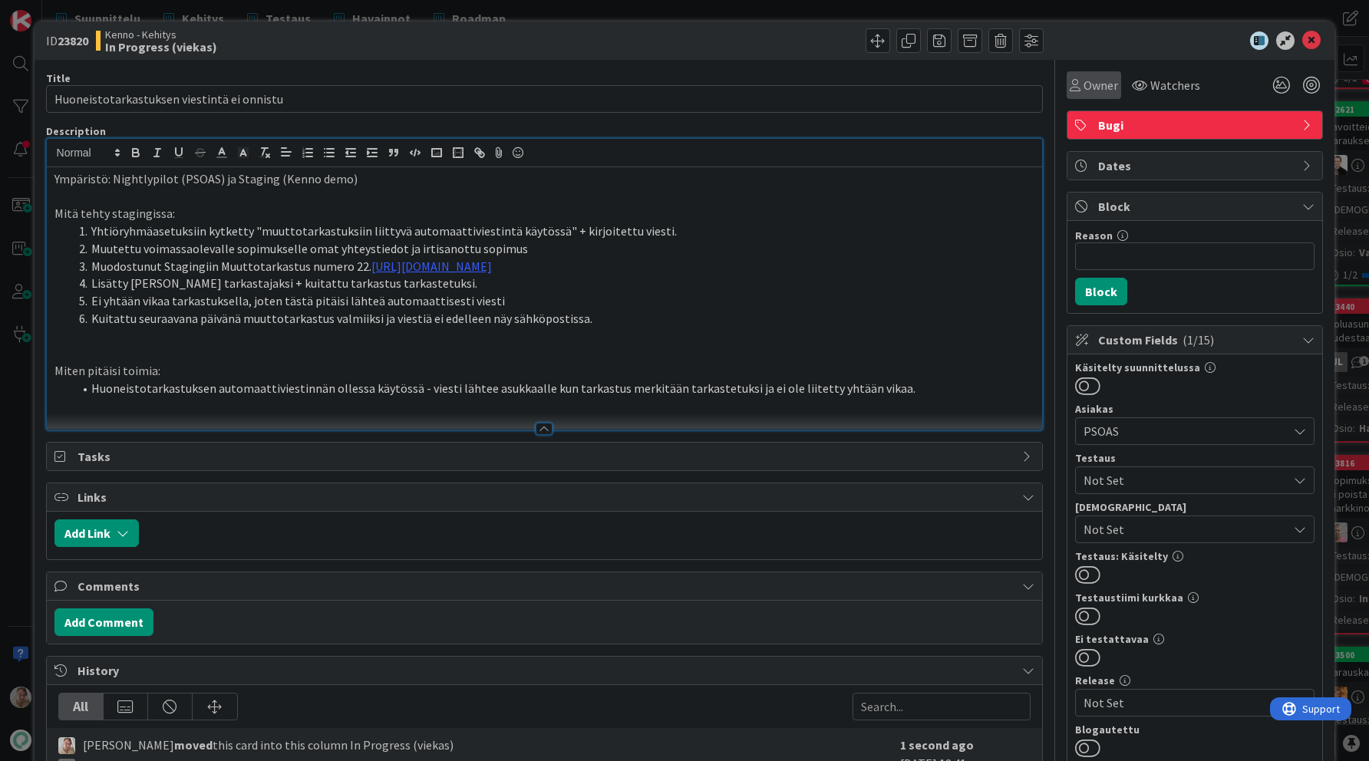
click at [1094, 94] on div "Owner" at bounding box center [1094, 85] width 54 height 28
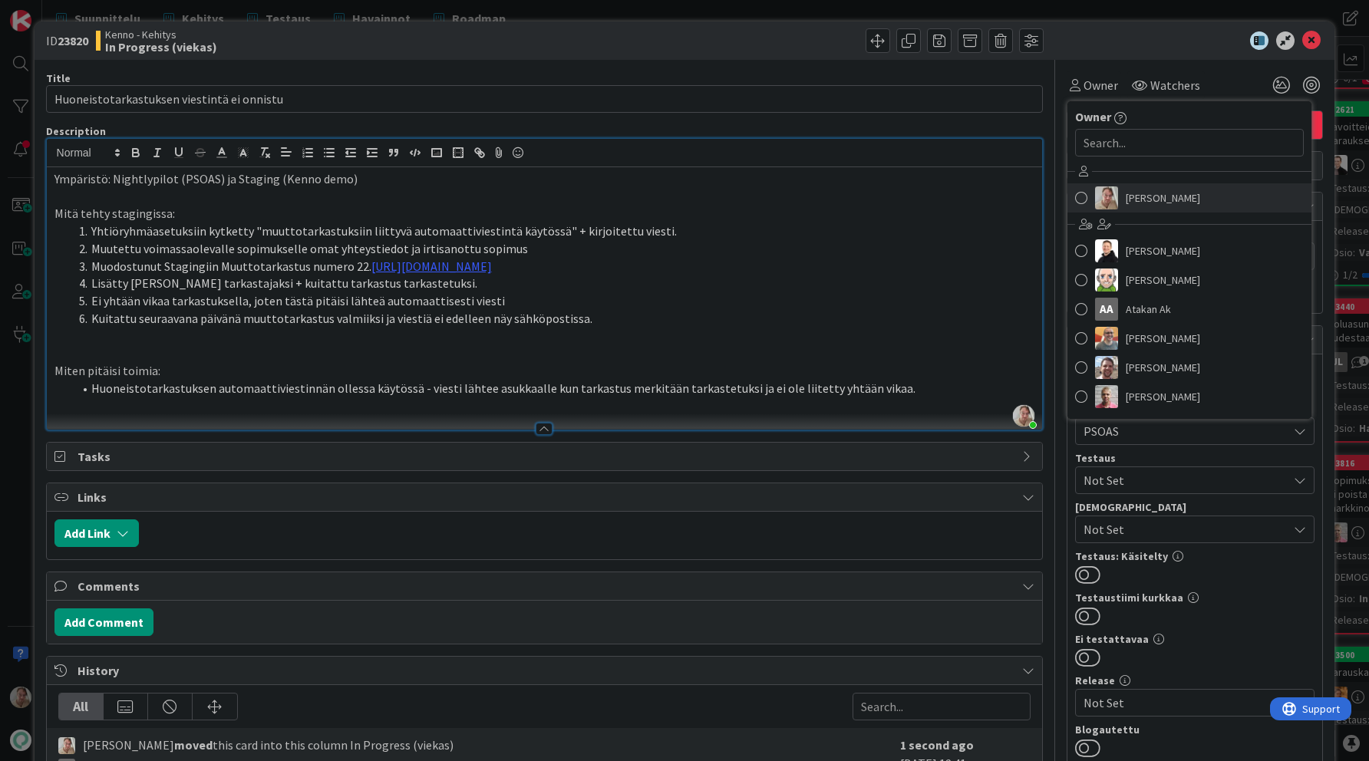
click at [1126, 196] on span "Samuli Lindgren" at bounding box center [1163, 197] width 74 height 23
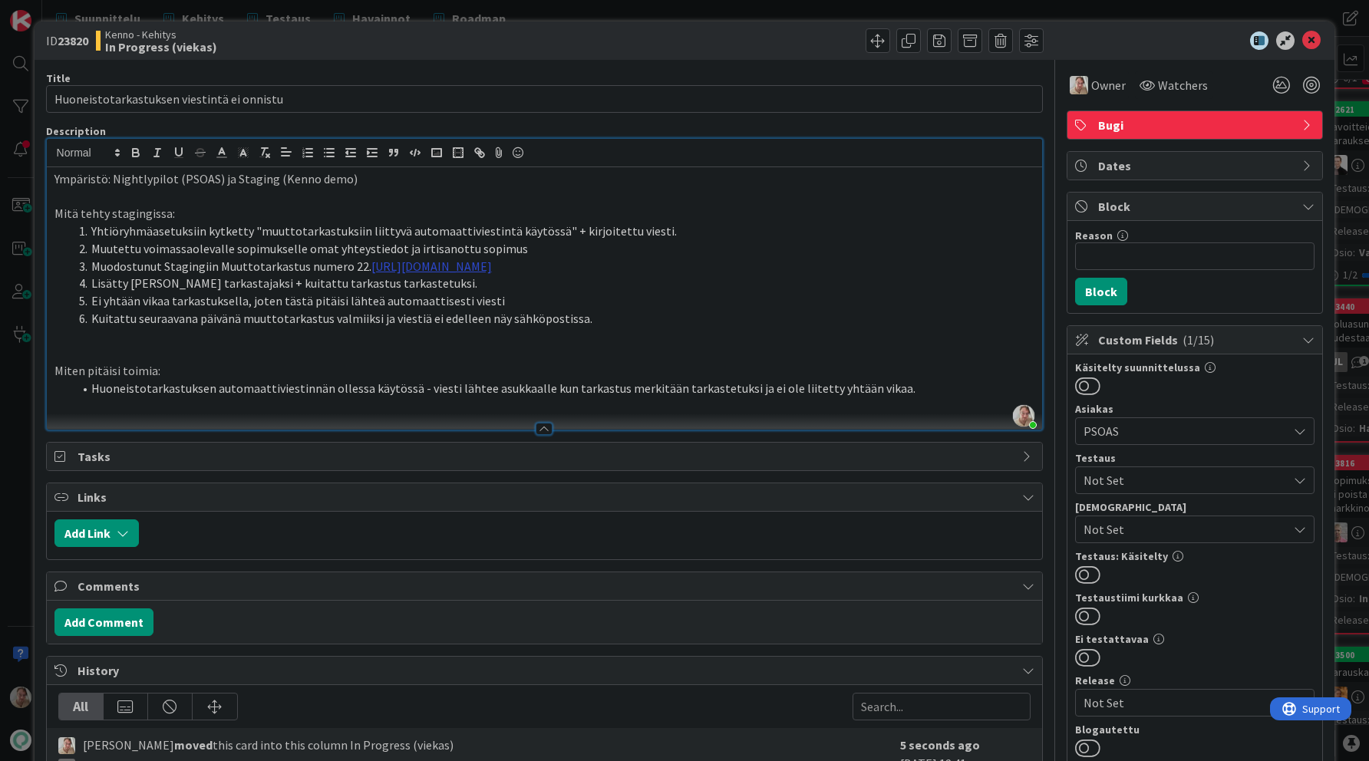
click at [487, 274] on link "https://staging.kenno-sw.net/tasks/inspections/22?selectedRealPropertyHierarchi…" at bounding box center [431, 266] width 120 height 15
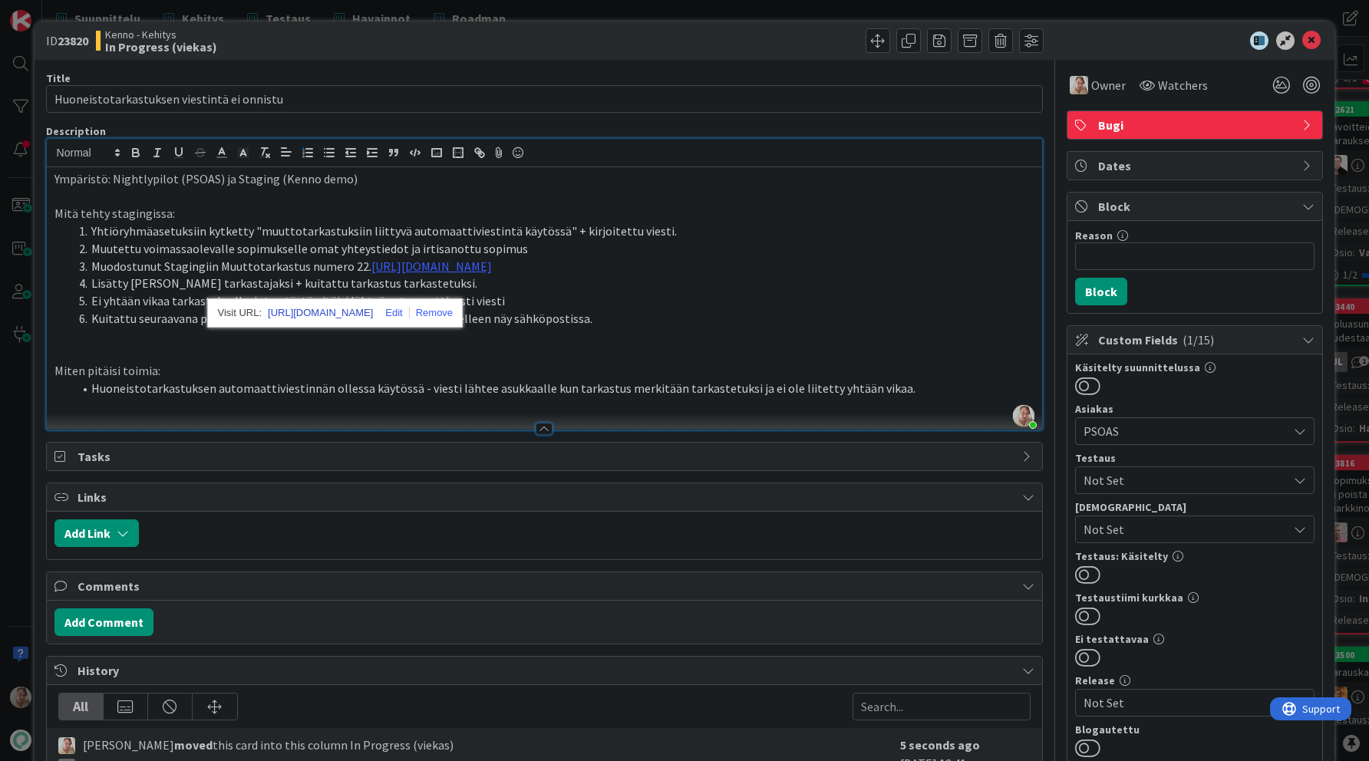
click at [373, 309] on link "https://staging.kenno-sw.net/tasks/inspections/22?responsibilityRealPropertyTas…" at bounding box center [320, 313] width 105 height 20
click at [651, 310] on li "Ei yhtään vikaa tarkastuksella, joten tästä pitäisi lähteä automaattisesti vies…" at bounding box center [554, 301] width 962 height 18
click at [899, 398] on li "Huoneistotarkastuksen automaattiviestinnän ollessa käytössä - viesti lähtee asu…" at bounding box center [554, 389] width 962 height 18
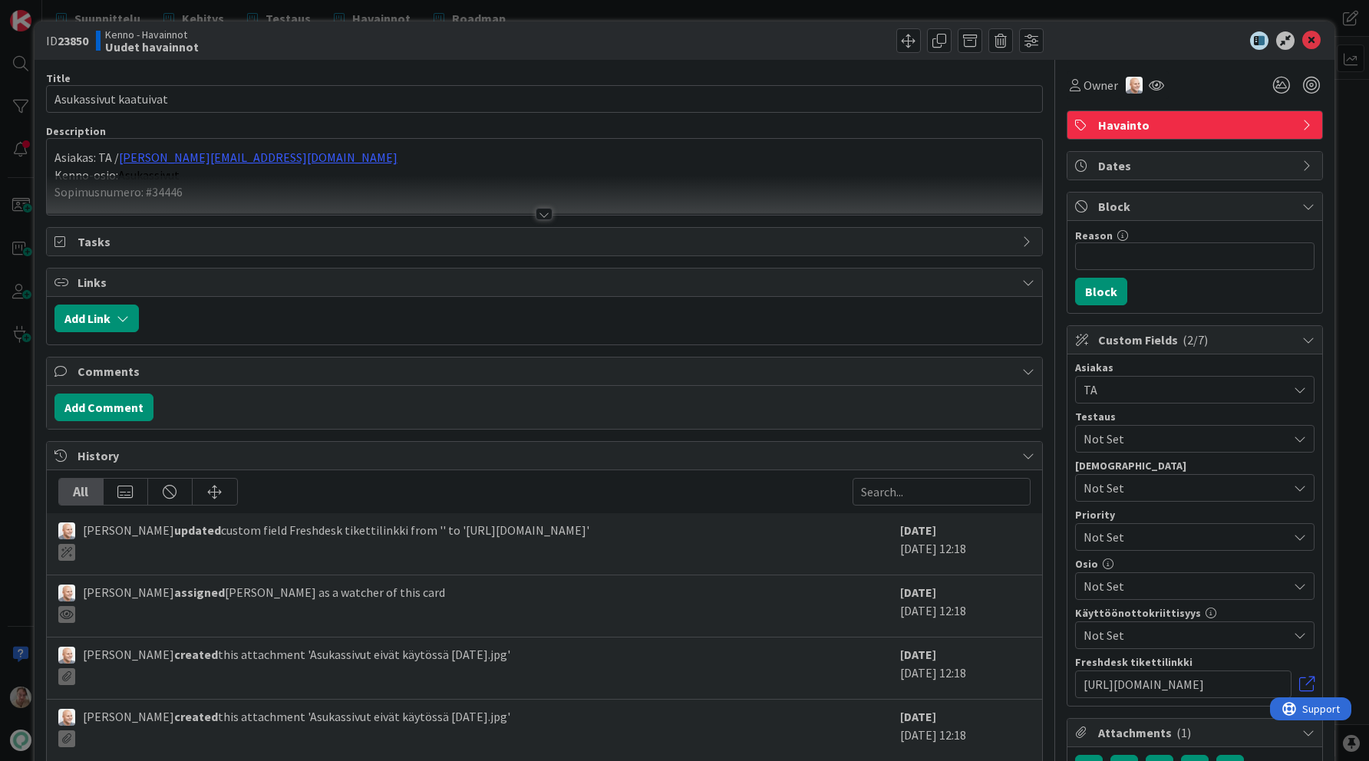
click at [532, 177] on div at bounding box center [545, 195] width 996 height 39
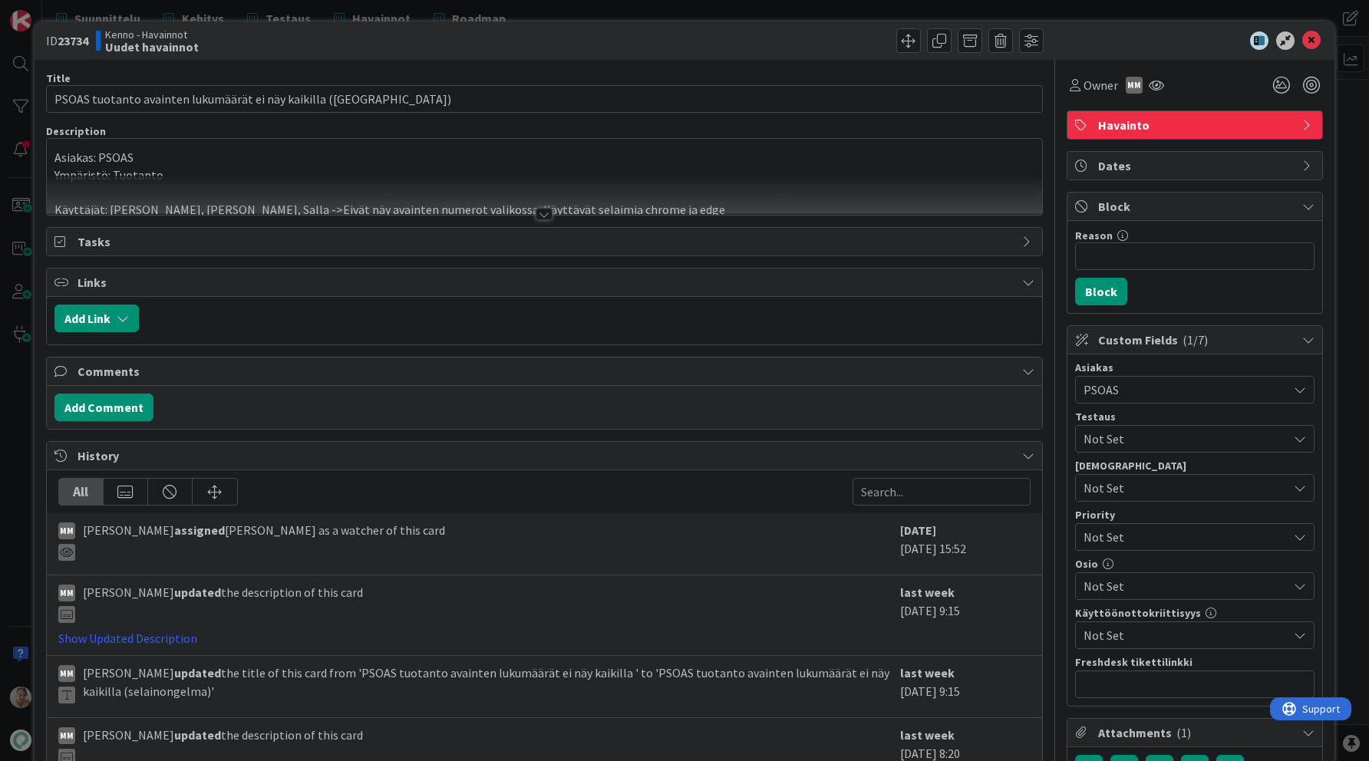
click at [539, 188] on div at bounding box center [545, 195] width 996 height 39
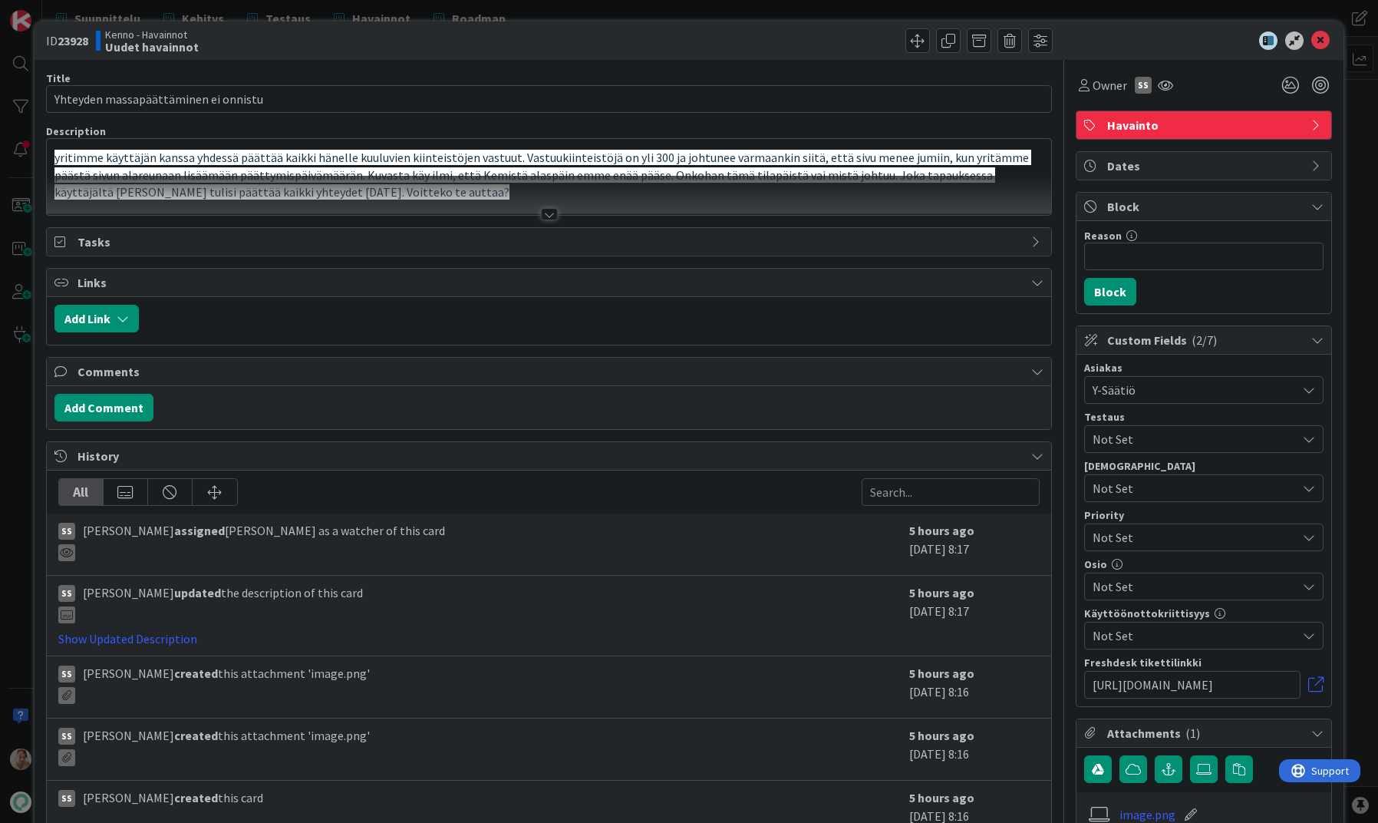
click at [290, 154] on span "yritimme käyttäjän kanssa yhdessä päättää kaikki hänelle kuuluvien kiinteistöje…" at bounding box center [542, 175] width 977 height 50
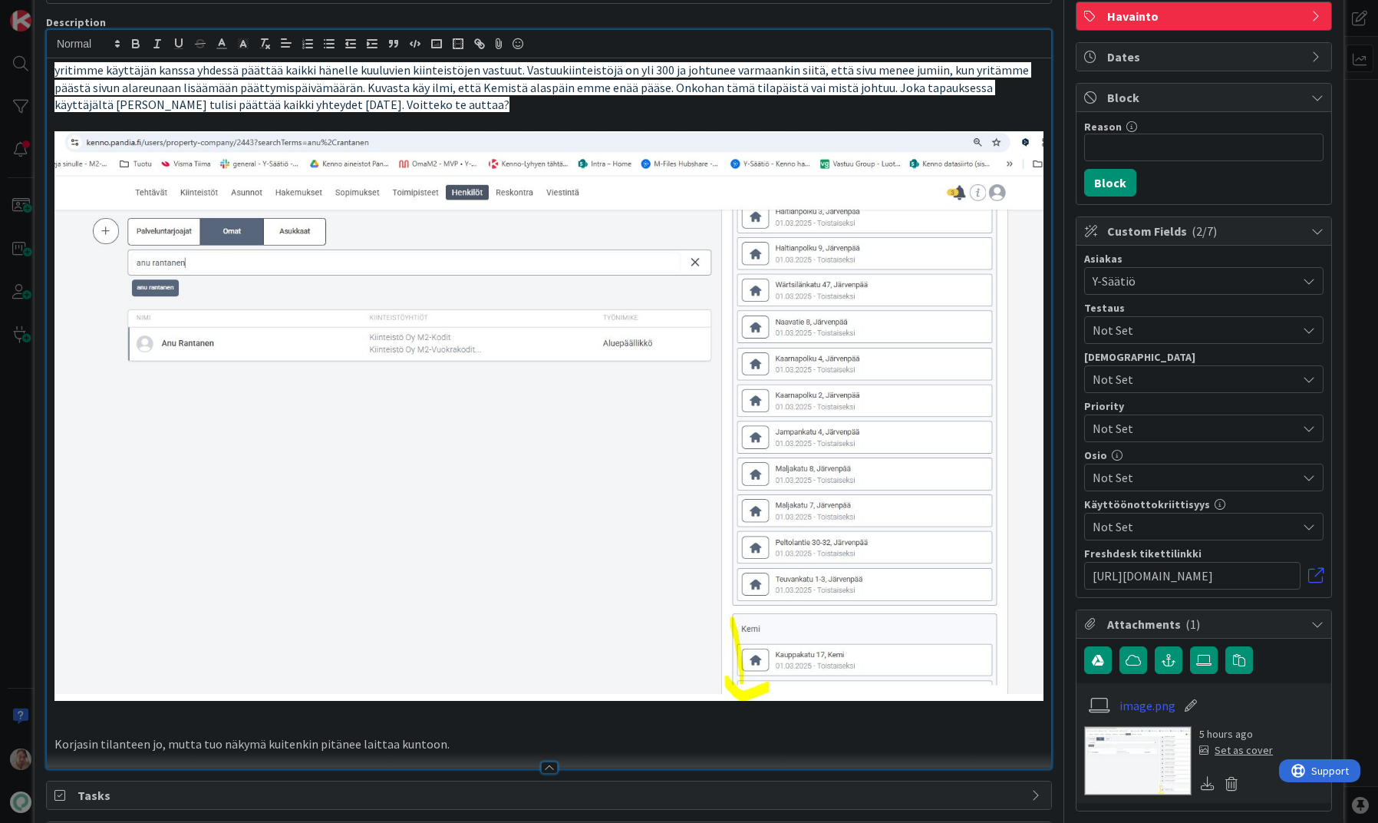
scroll to position [108, 0]
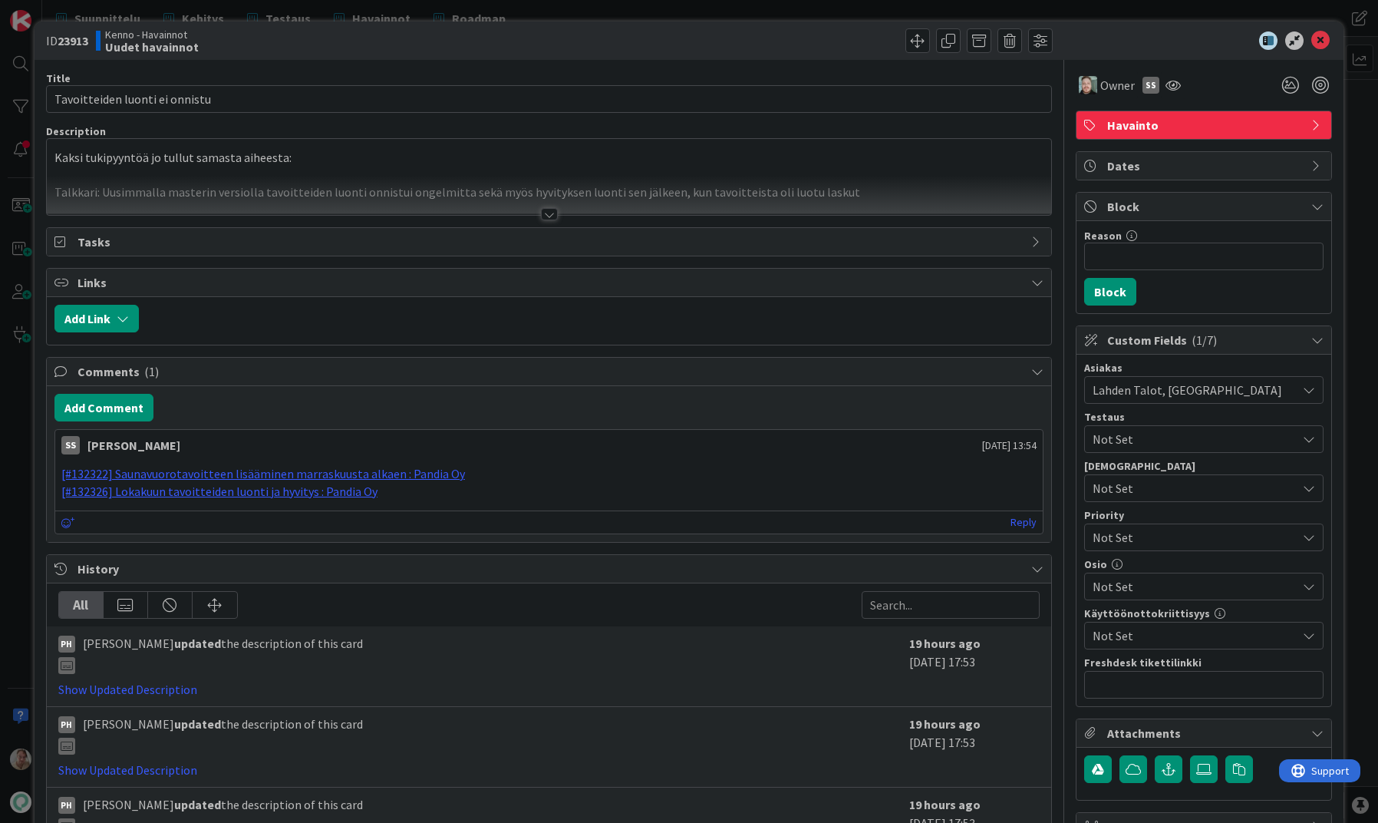
click at [470, 186] on div at bounding box center [549, 195] width 1005 height 39
